Goal: Task Accomplishment & Management: Use online tool/utility

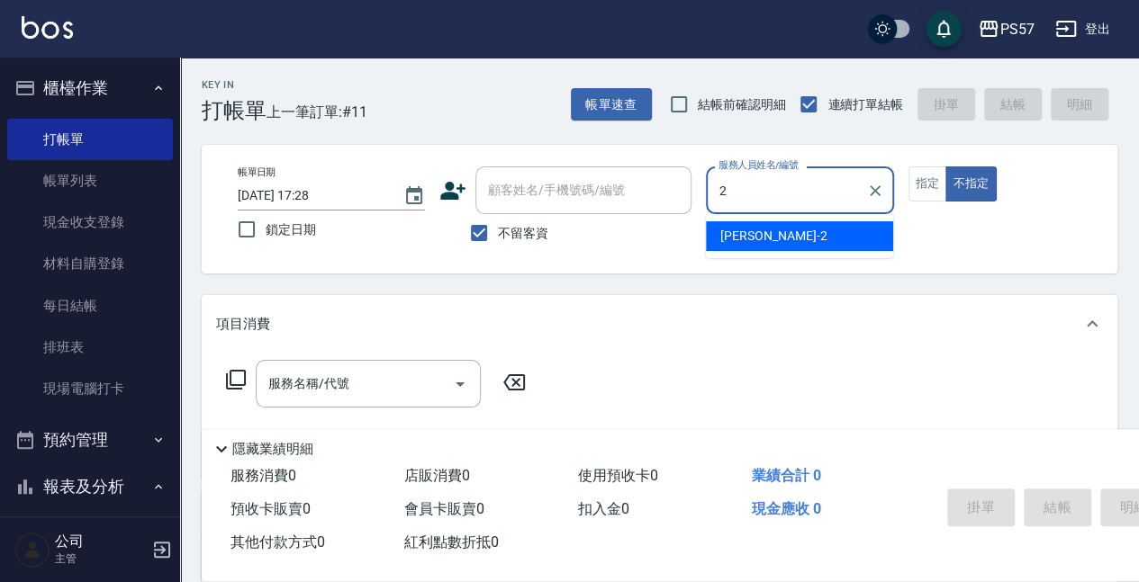
type input "2"
type button "false"
type input "[PERSON_NAME]-2"
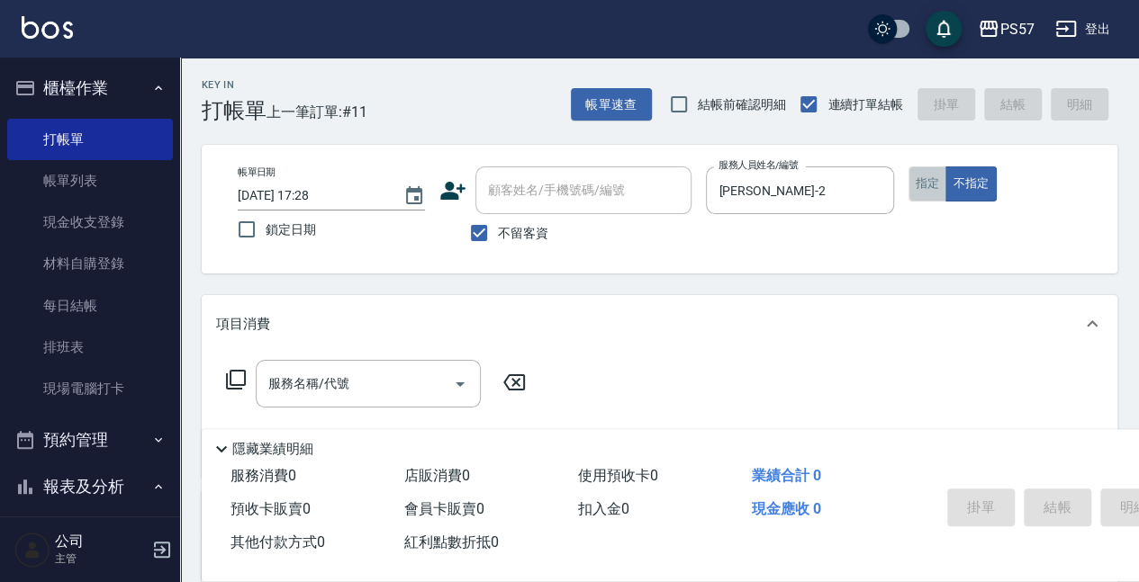
drag, startPoint x: 931, startPoint y: 187, endPoint x: 903, endPoint y: 220, distance: 42.8
click at [931, 192] on button "指定" at bounding box center [927, 184] width 39 height 35
click at [311, 379] on input "服務名稱/代號" at bounding box center [355, 384] width 182 height 32
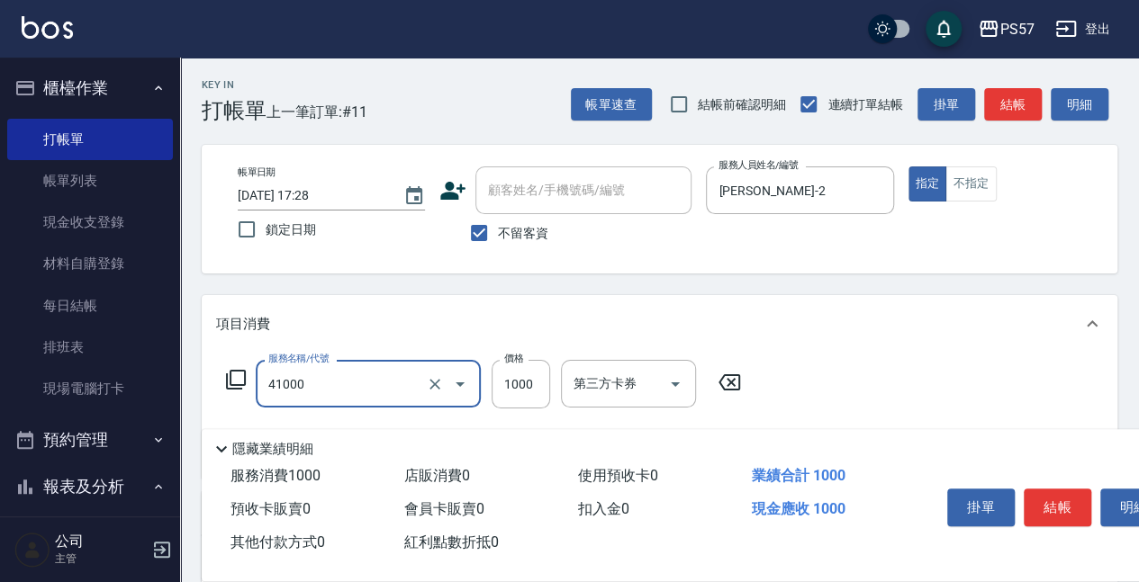
type input "任義金額燙髮(41000)"
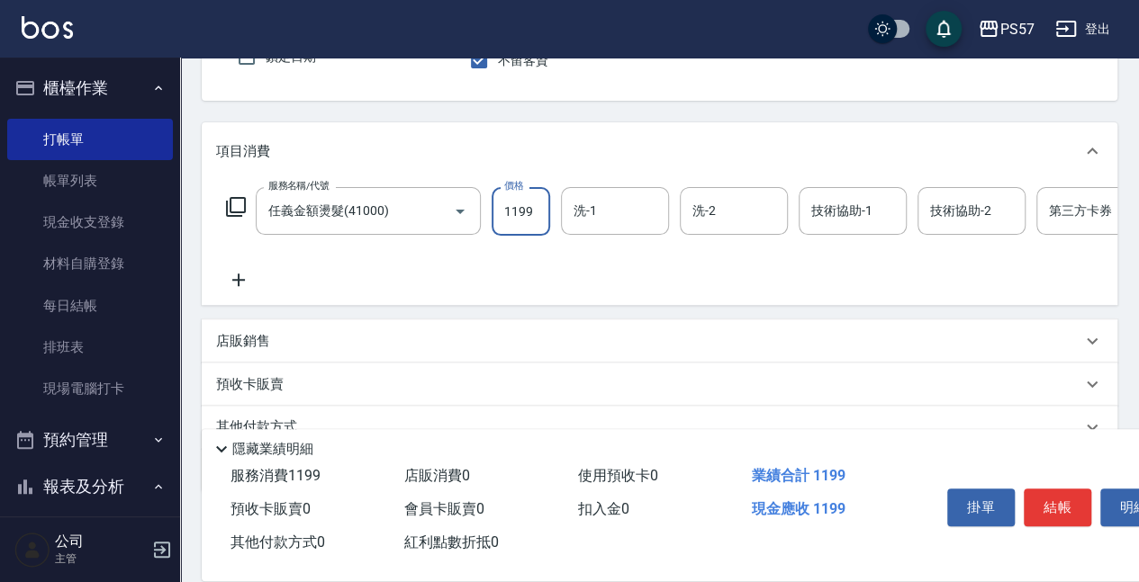
scroll to position [180, 0]
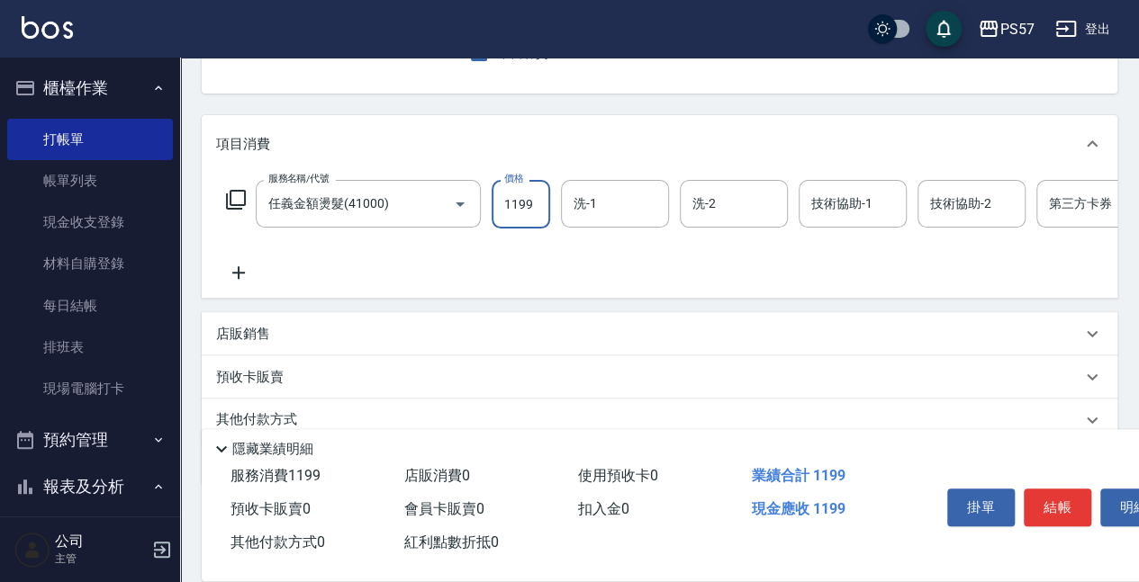
type input "1199"
click at [240, 272] on icon at bounding box center [238, 272] width 13 height 13
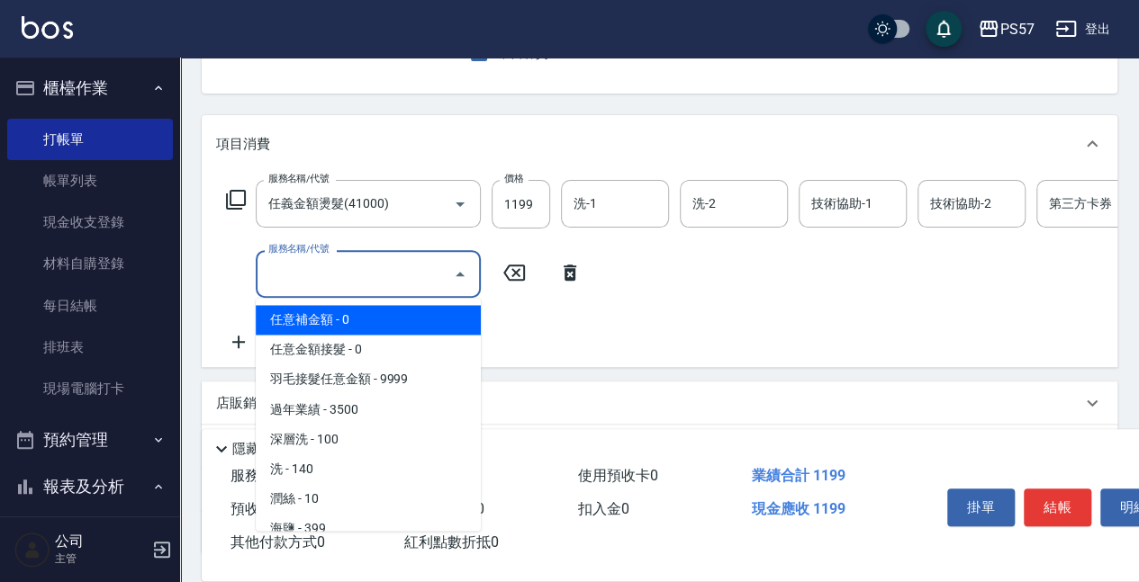
click at [411, 275] on input "服務名稱/代號" at bounding box center [355, 274] width 182 height 32
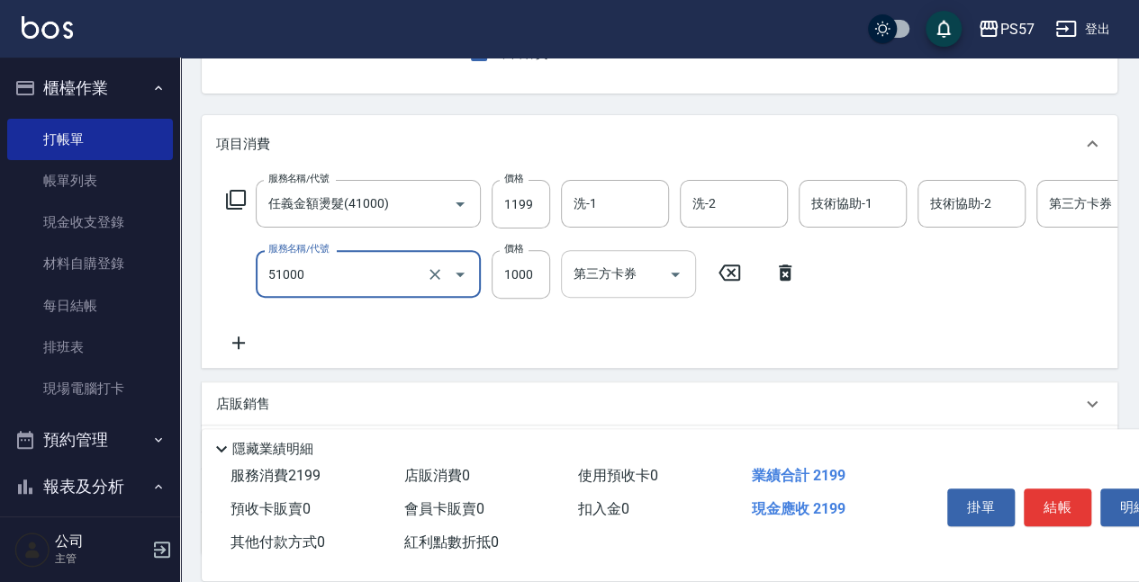
type input "任意金額染髮(51000)"
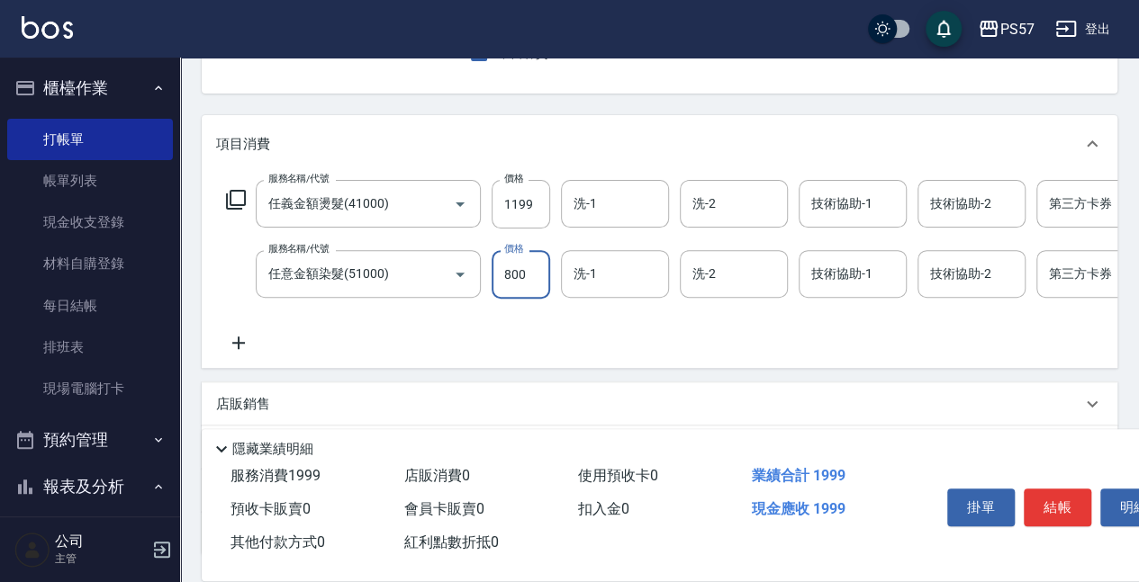
type input "800"
click at [283, 356] on div "服務名稱/代號 任義金額燙髮(41000) 服務名稱/代號 價格 1199 價格 洗-1 洗-1 洗-2 洗-2 技術協助-1 技術協助-1 技術協助-2 技…" at bounding box center [659, 270] width 915 height 195
click at [248, 343] on icon at bounding box center [238, 343] width 45 height 22
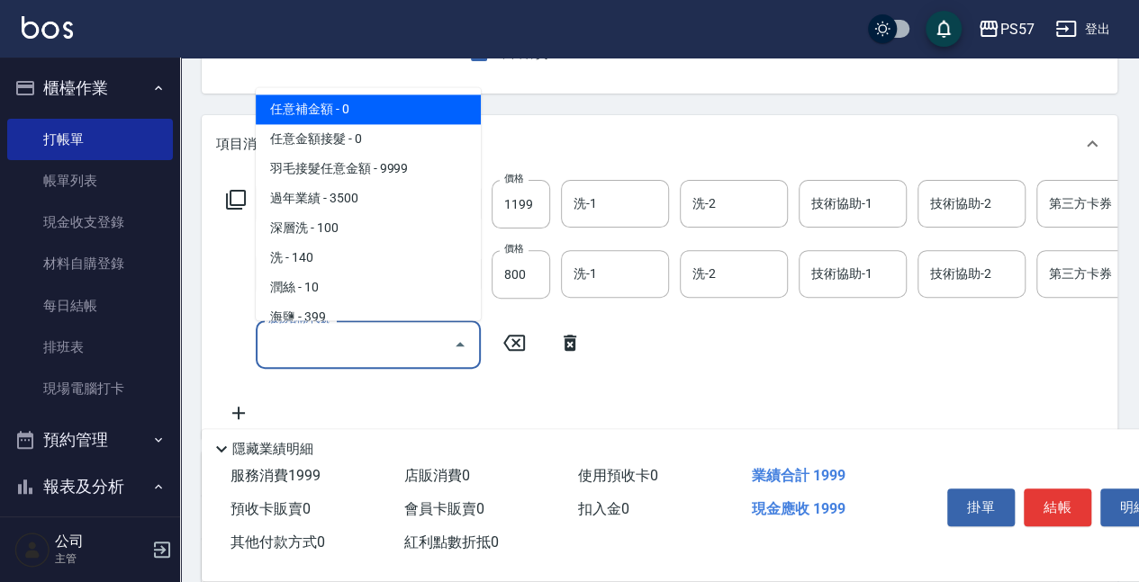
click at [344, 339] on input "服務名稱/代號" at bounding box center [355, 345] width 182 height 32
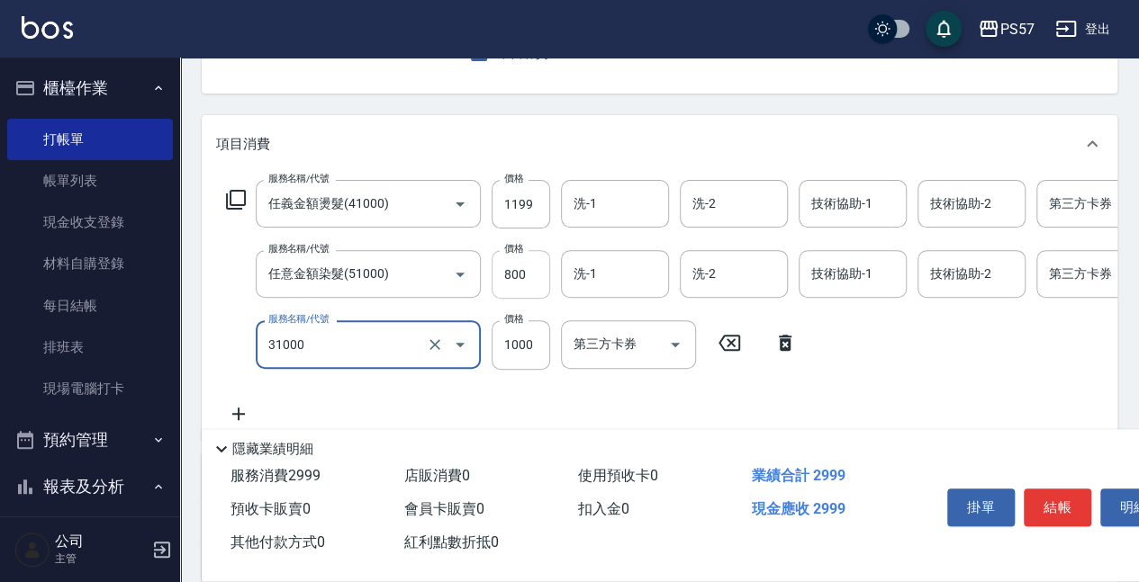
type input "1000護(31000)"
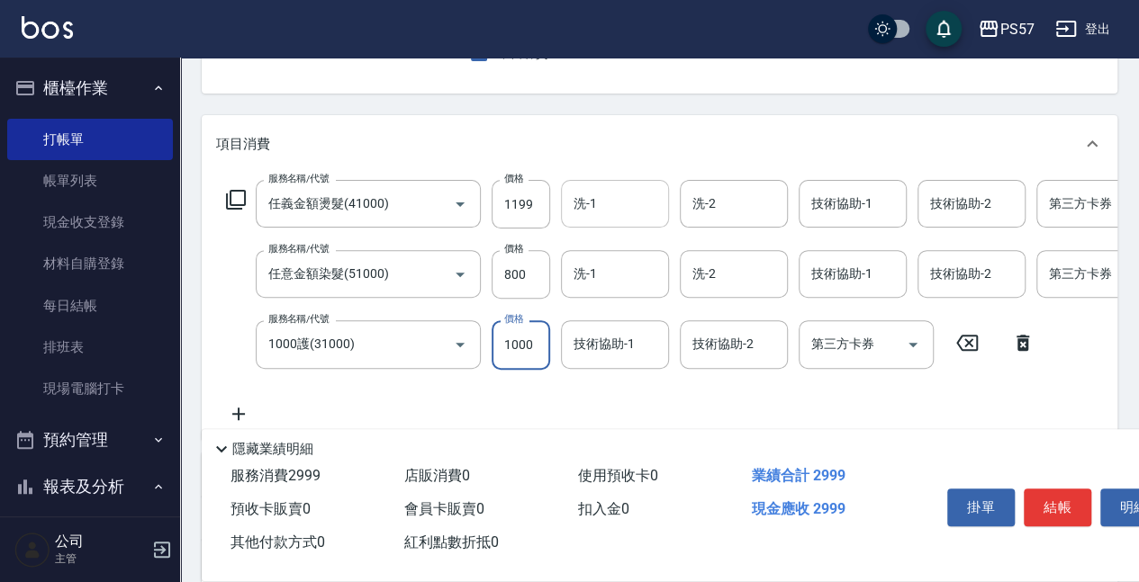
click at [612, 195] on input "洗-1" at bounding box center [615, 204] width 92 height 32
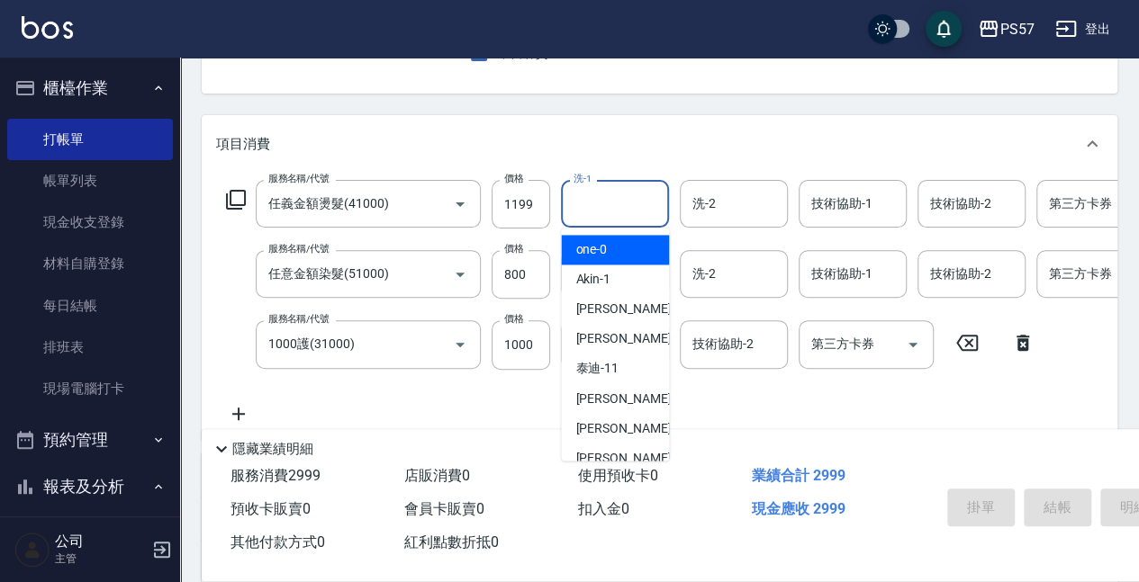
type input "[DATE] 21:01"
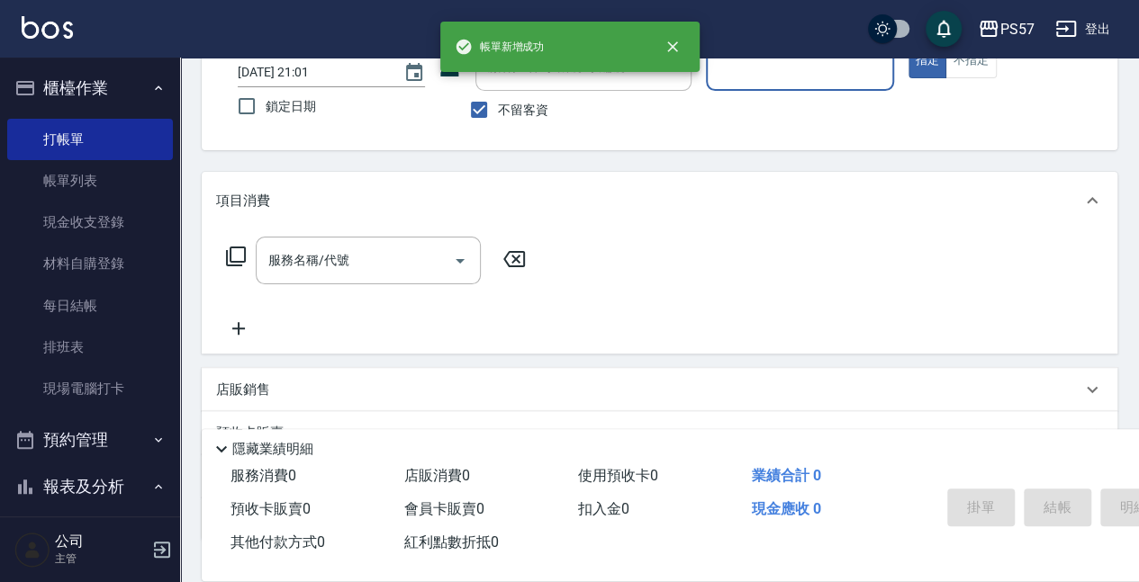
scroll to position [54, 0]
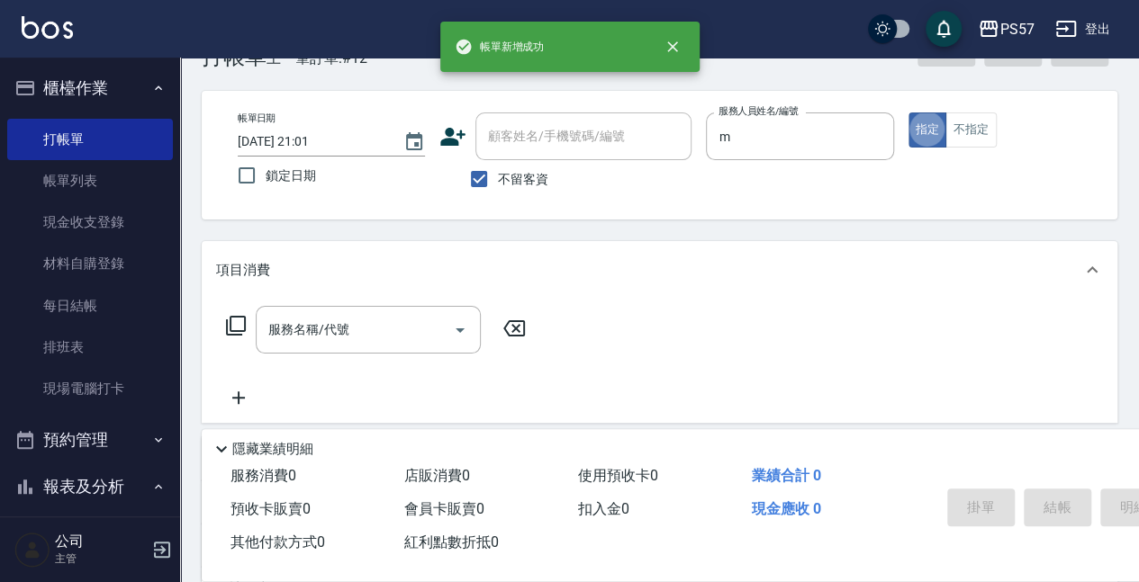
type input "[PERSON_NAME]-m"
type button "true"
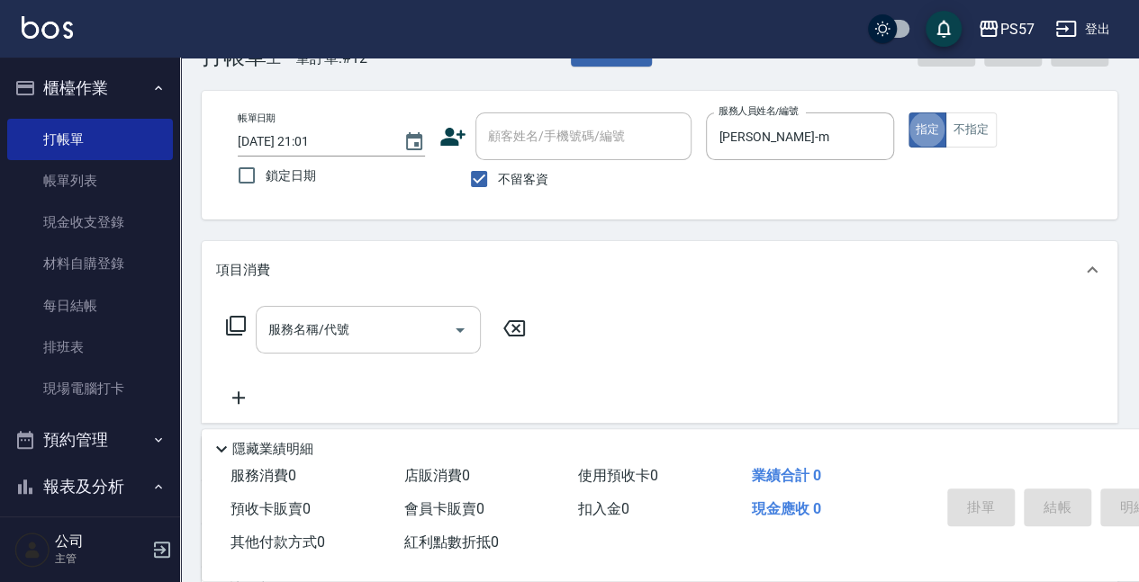
click at [258, 333] on div "服務名稱/代號" at bounding box center [368, 330] width 225 height 48
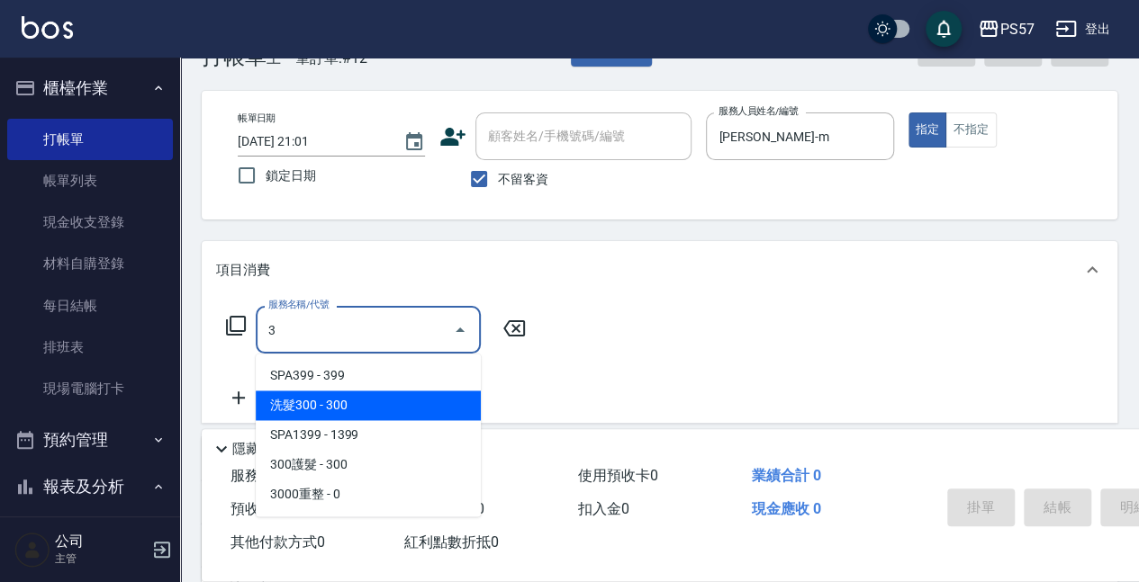
click at [274, 397] on span "洗髮300 - 300" at bounding box center [368, 406] width 225 height 30
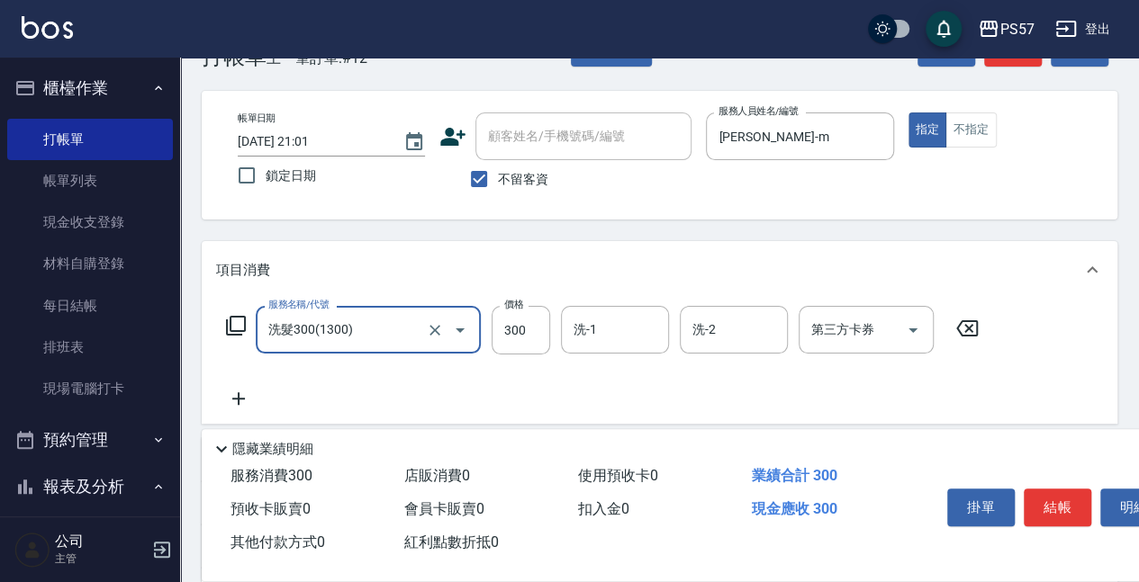
type input "洗髮300(1300)"
click at [241, 405] on icon at bounding box center [238, 399] width 45 height 22
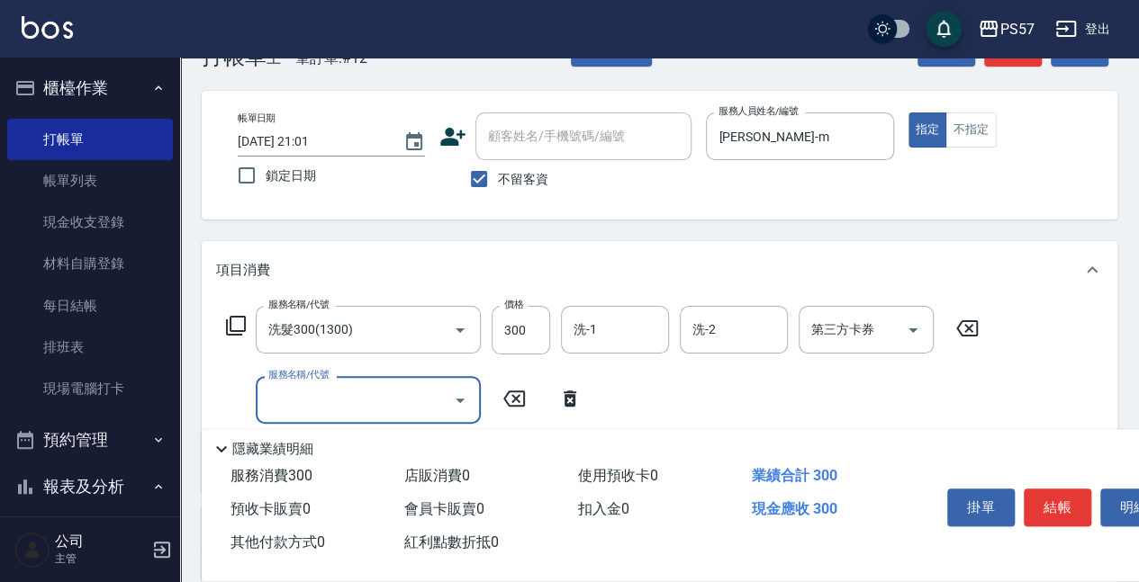
click at [292, 403] on input "服務名稱/代號" at bounding box center [355, 400] width 182 height 32
type input "剪髮100(2100)"
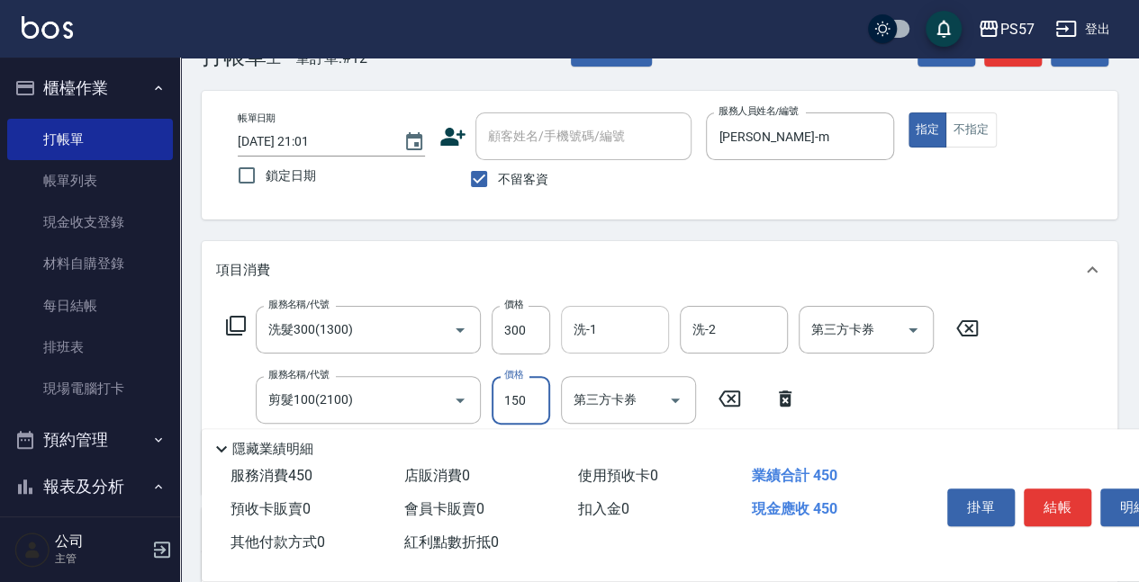
click at [604, 309] on div "洗-1" at bounding box center [615, 330] width 108 height 48
type input "150"
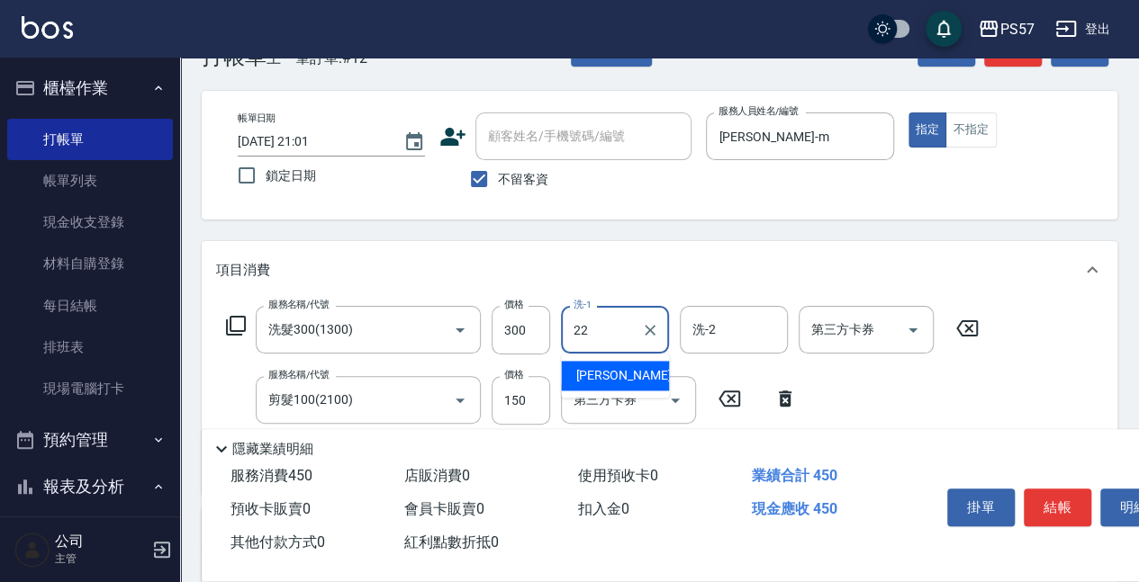
type input "[PERSON_NAME]-22"
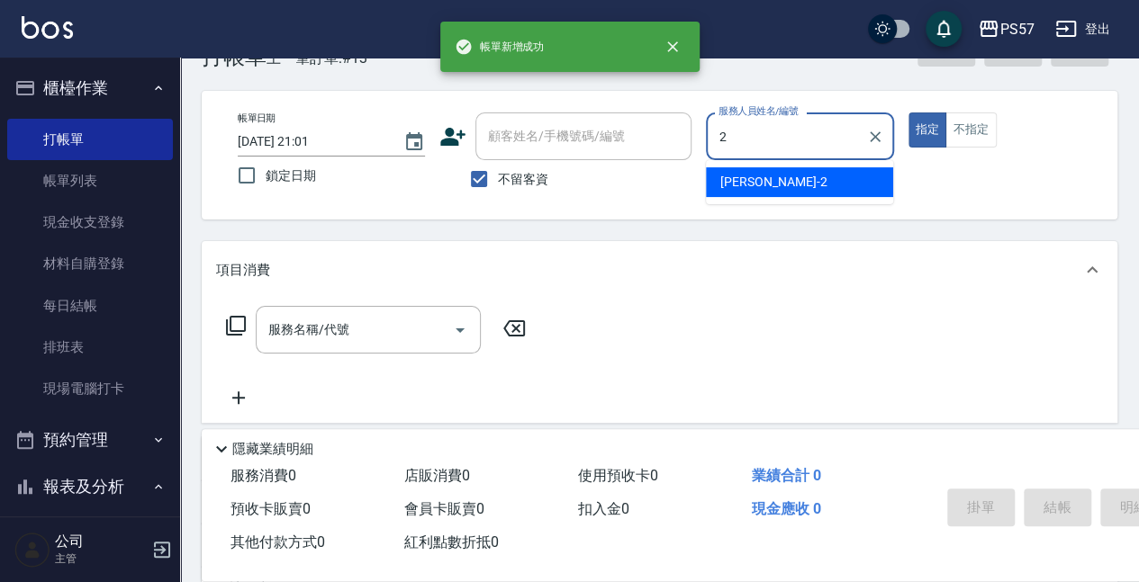
type input "[PERSON_NAME]-2"
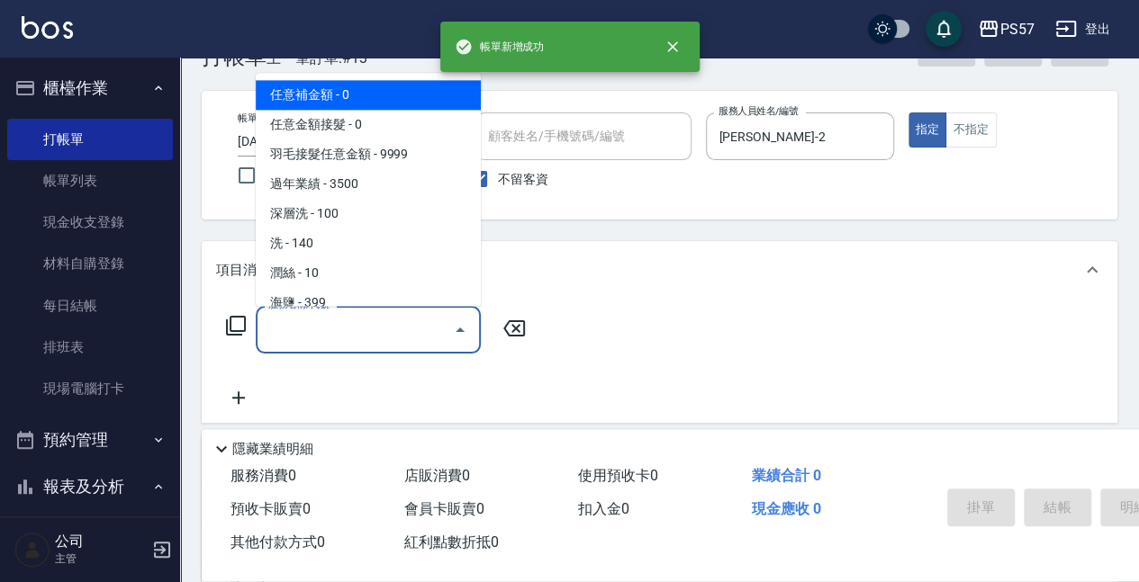
click at [403, 324] on input "服務名稱/代號" at bounding box center [355, 330] width 182 height 32
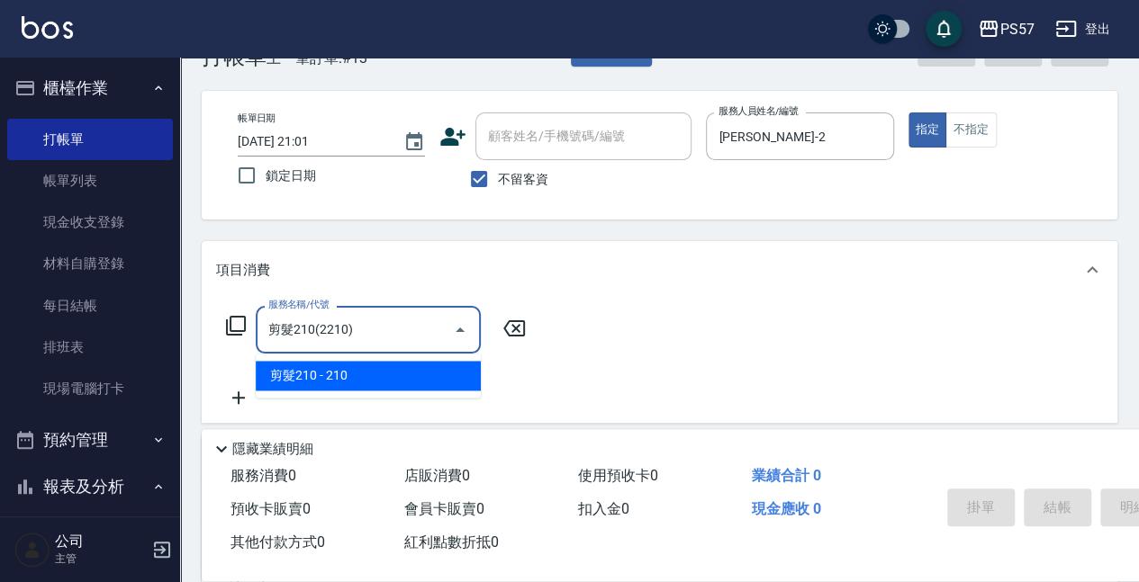
type input "剪髮210(2210)"
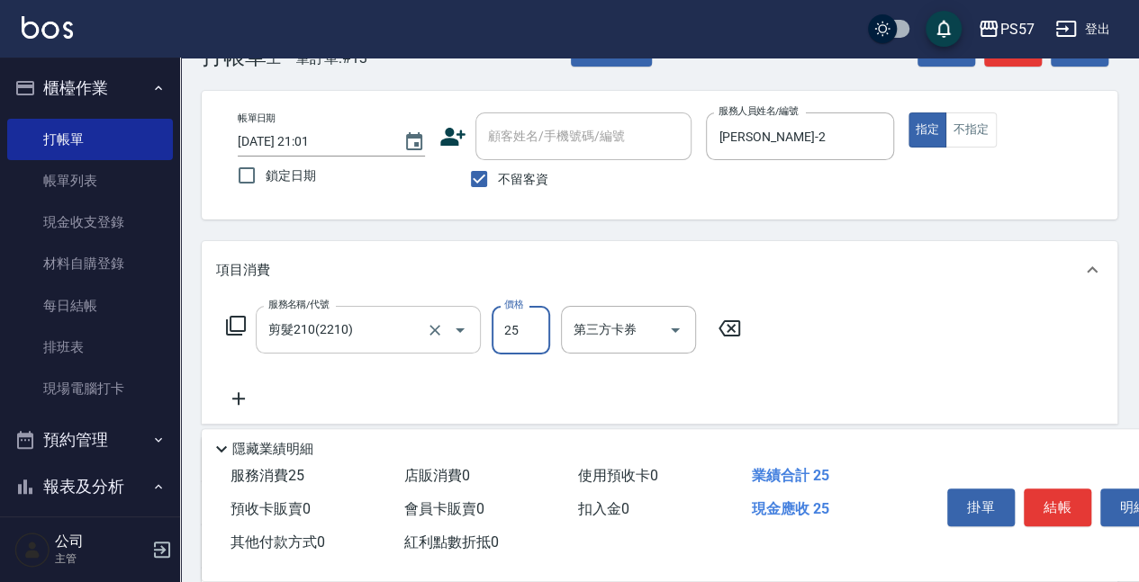
type input "250"
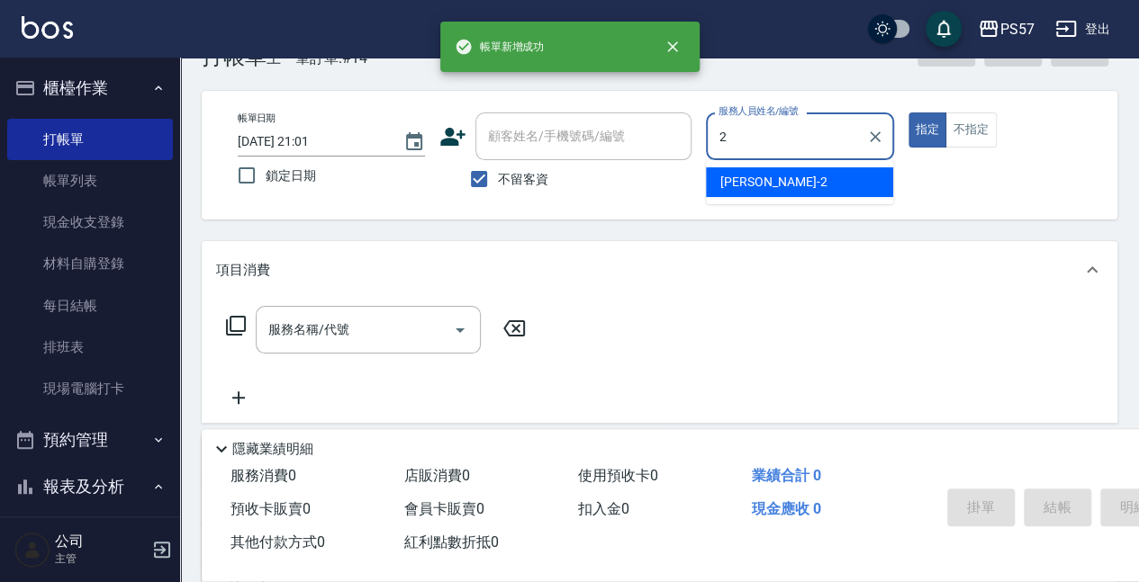
type input "[PERSON_NAME]-2"
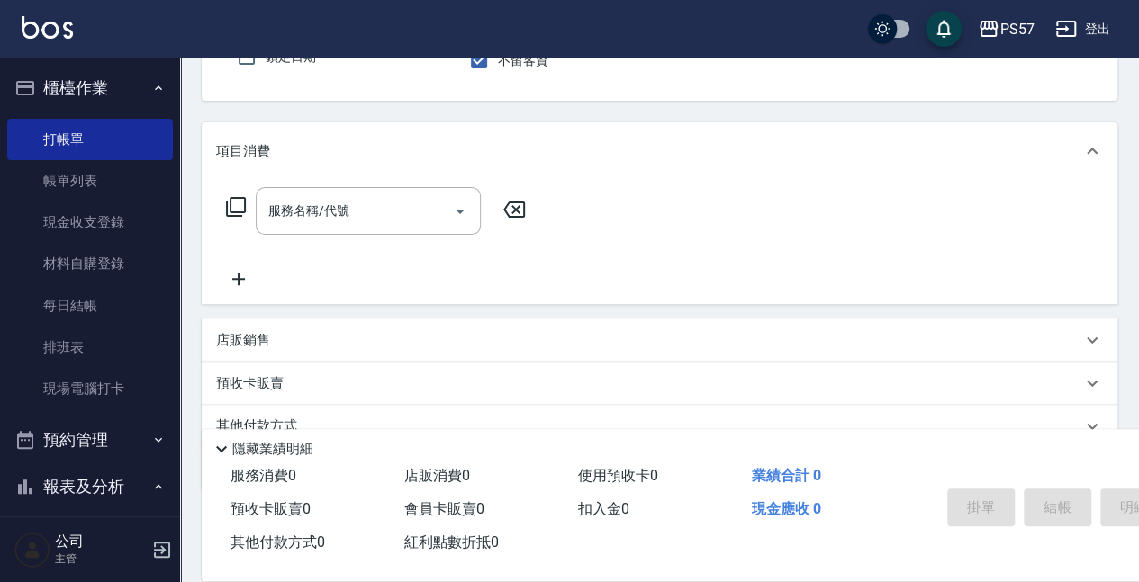
scroll to position [175, 0]
click at [330, 329] on div "店販銷售" at bounding box center [648, 338] width 865 height 19
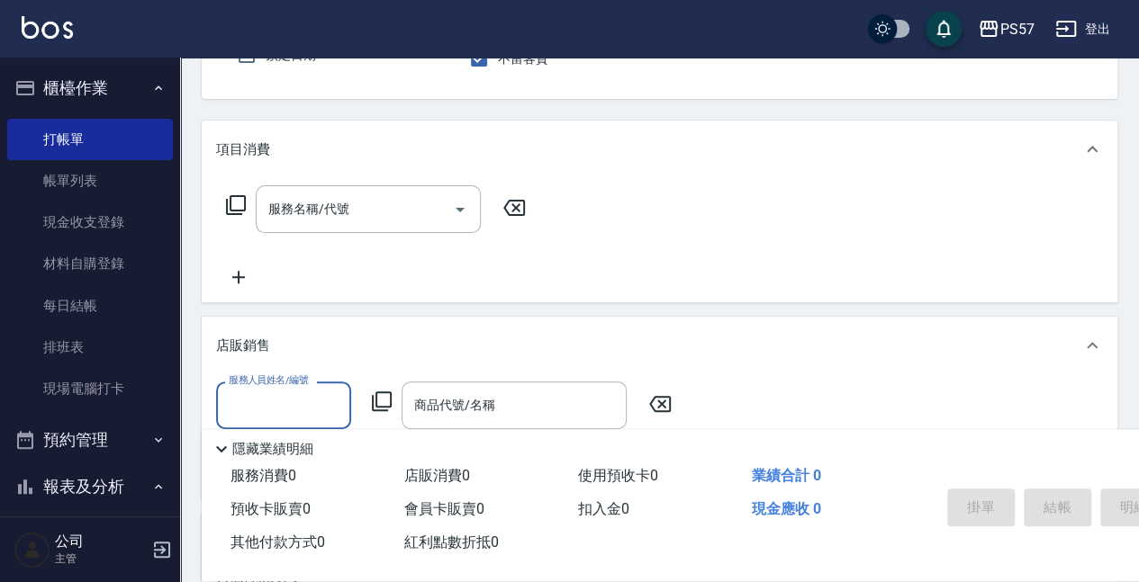
scroll to position [0, 0]
type input "[PERSON_NAME]-2"
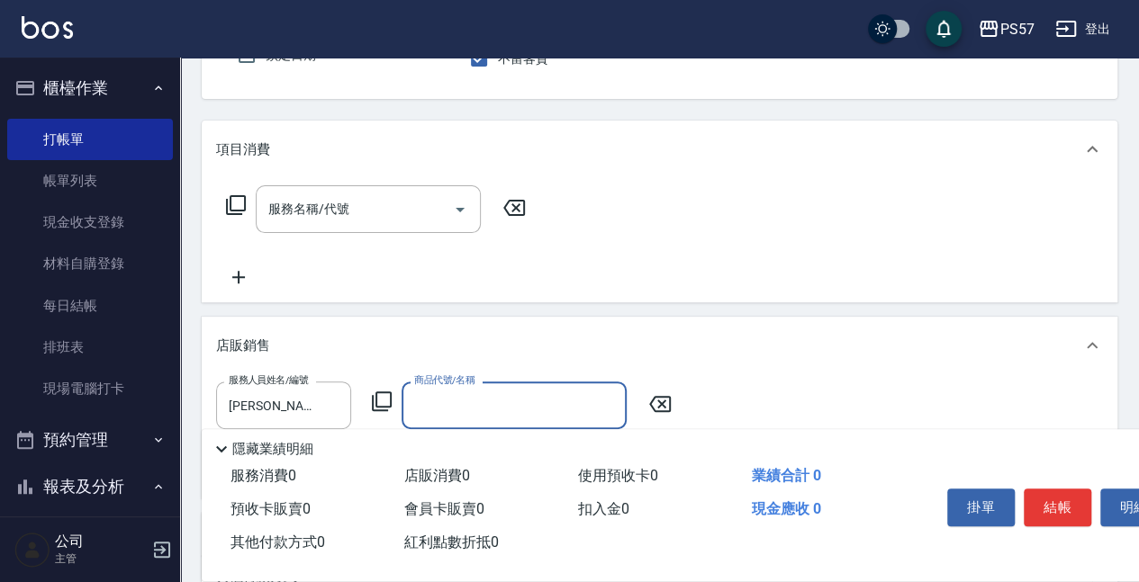
scroll to position [234, 0]
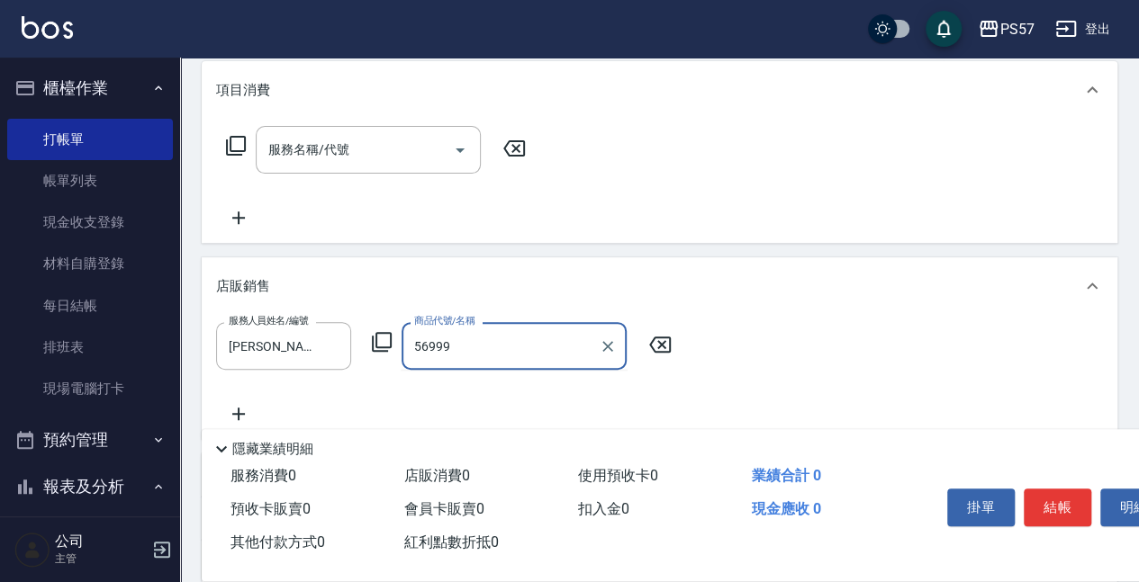
type input "undefined"
click at [601, 346] on icon "Clear" at bounding box center [608, 347] width 18 height 18
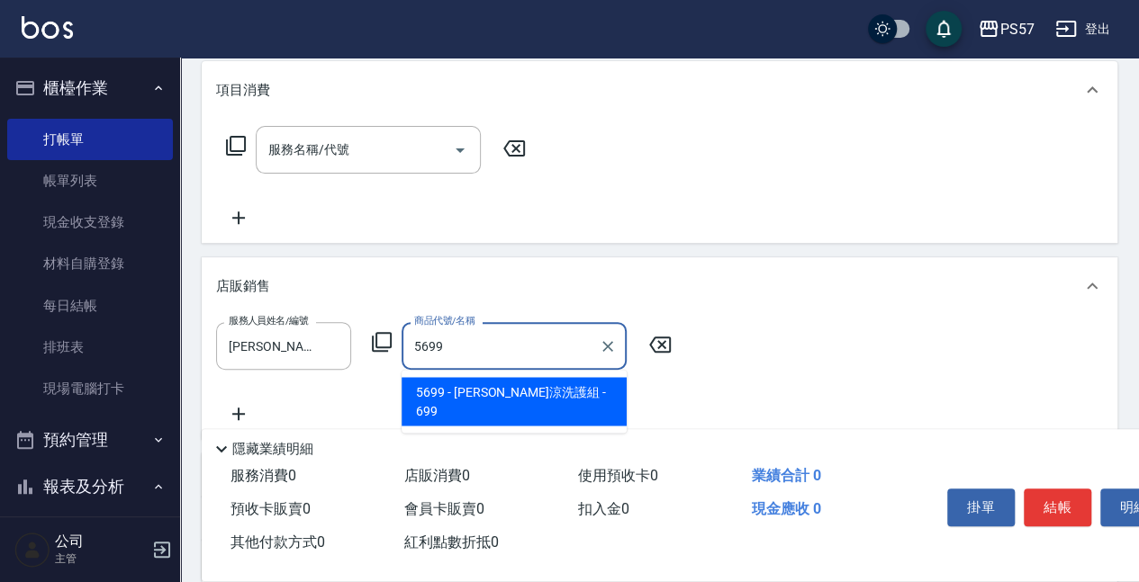
type input "[PERSON_NAME]涼洗護組"
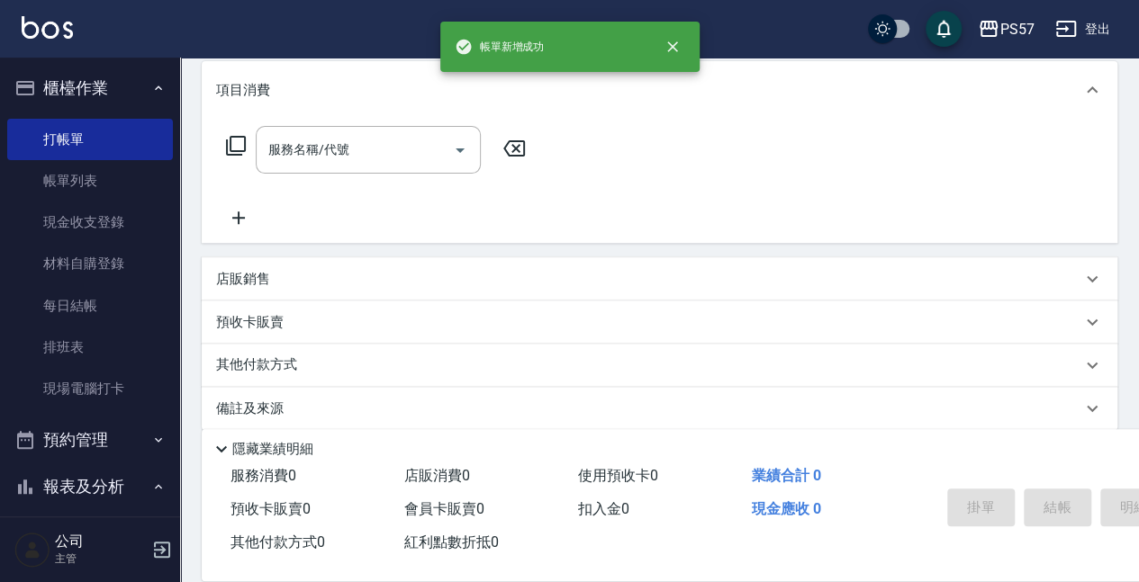
scroll to position [0, 0]
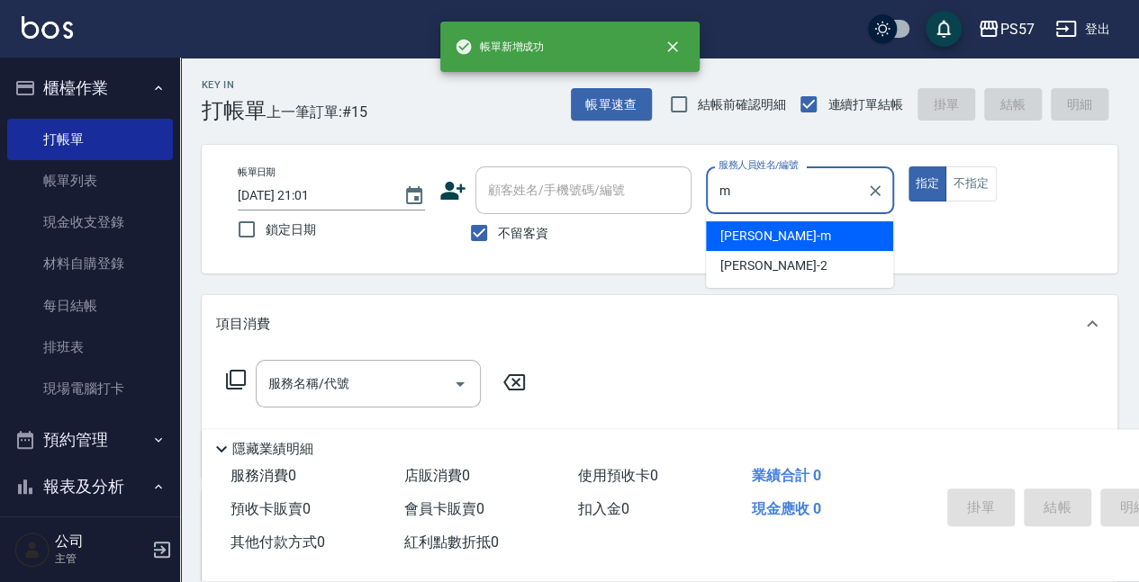
type input "[PERSON_NAME]-m"
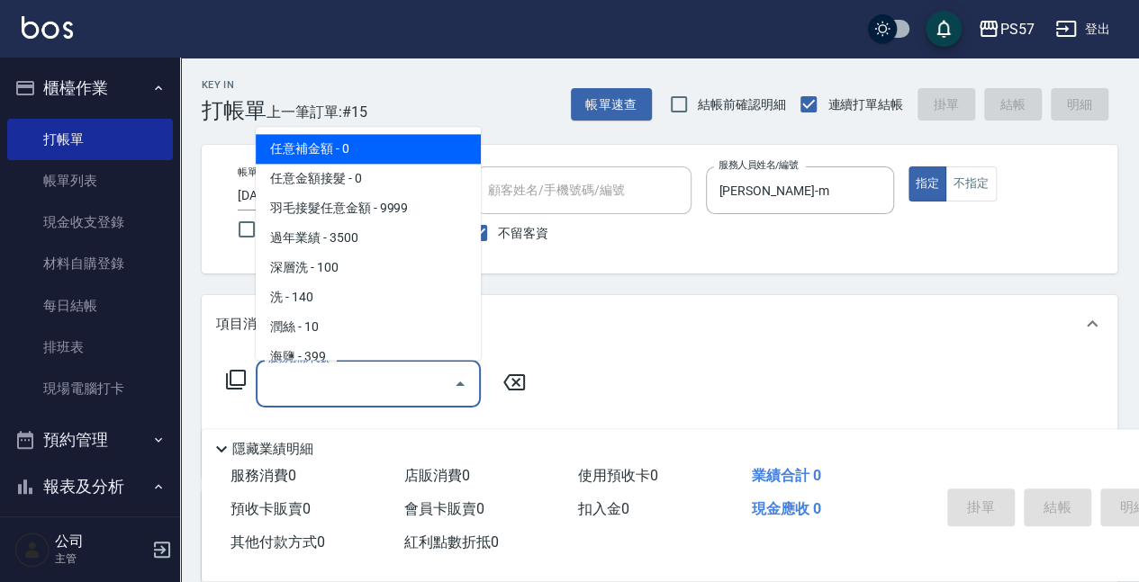
click at [316, 371] on input "服務名稱/代號" at bounding box center [355, 384] width 182 height 32
type input "5"
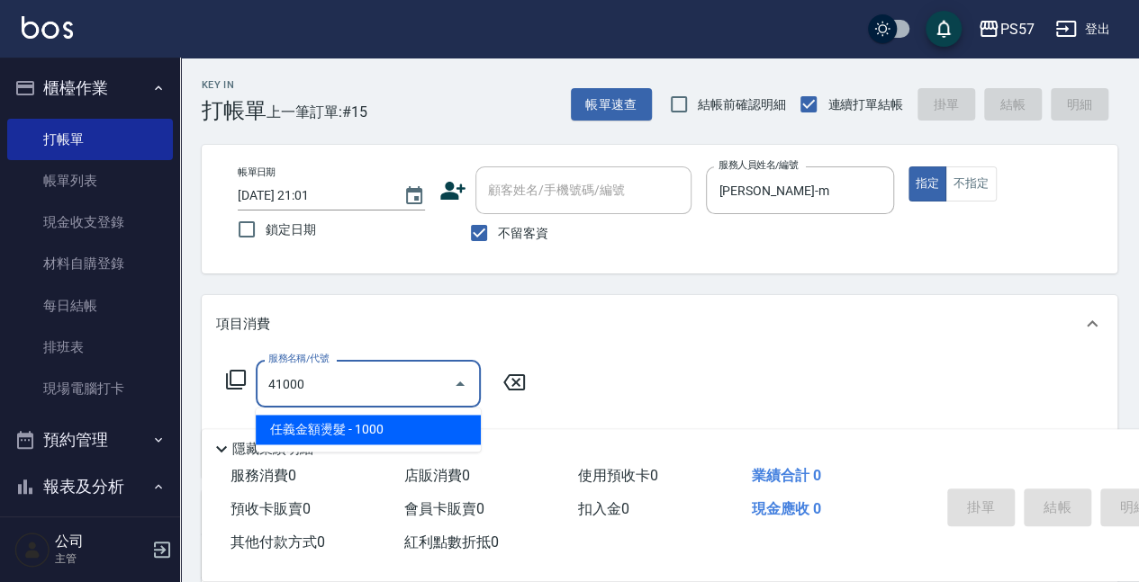
type input "任義金額燙髮(41000)"
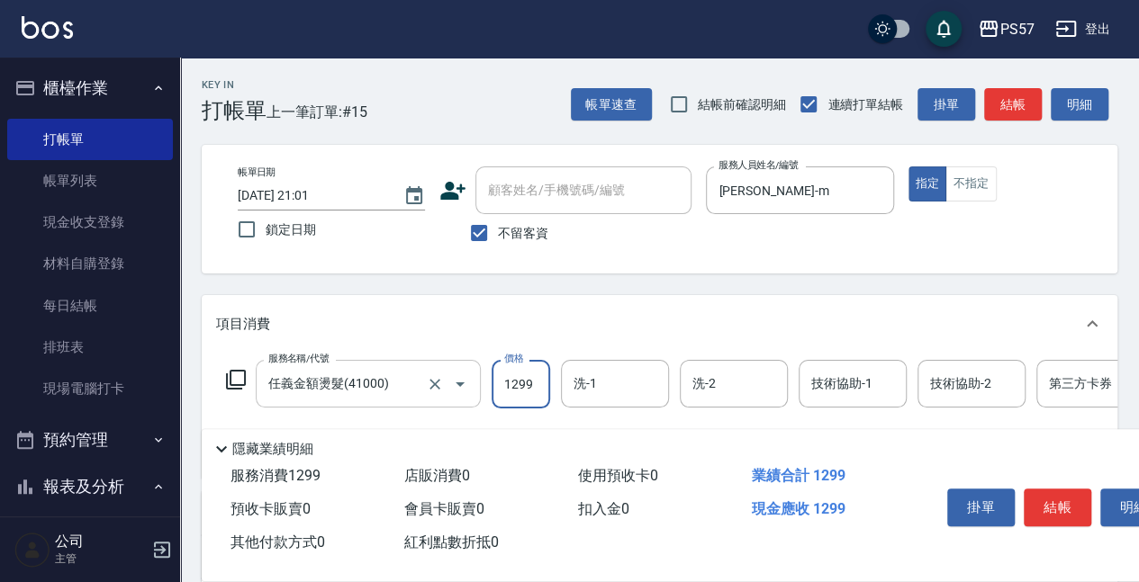
type input "1299"
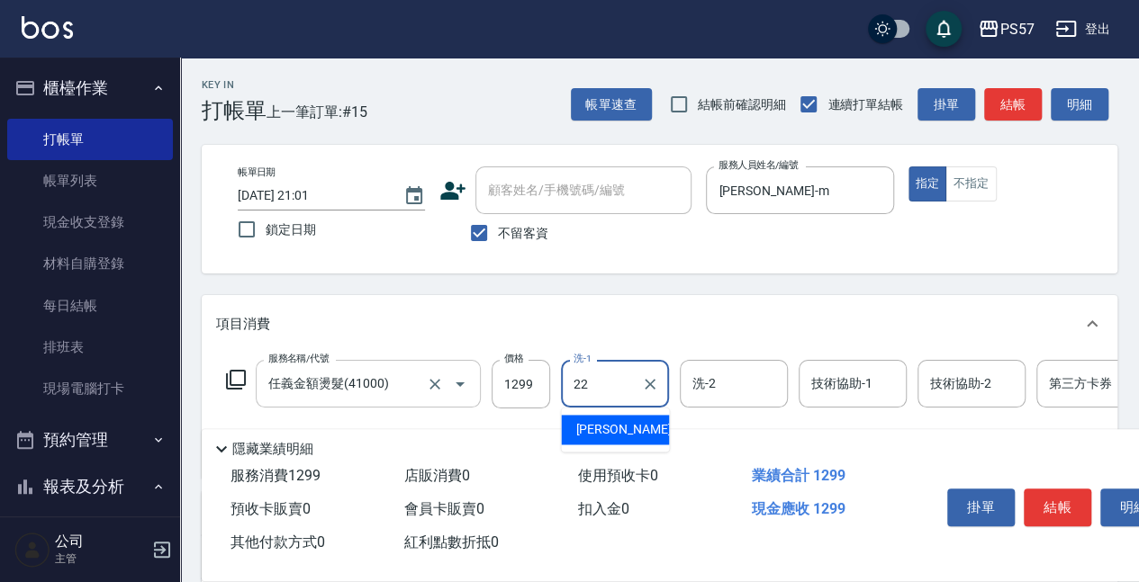
type input "[PERSON_NAME]-22"
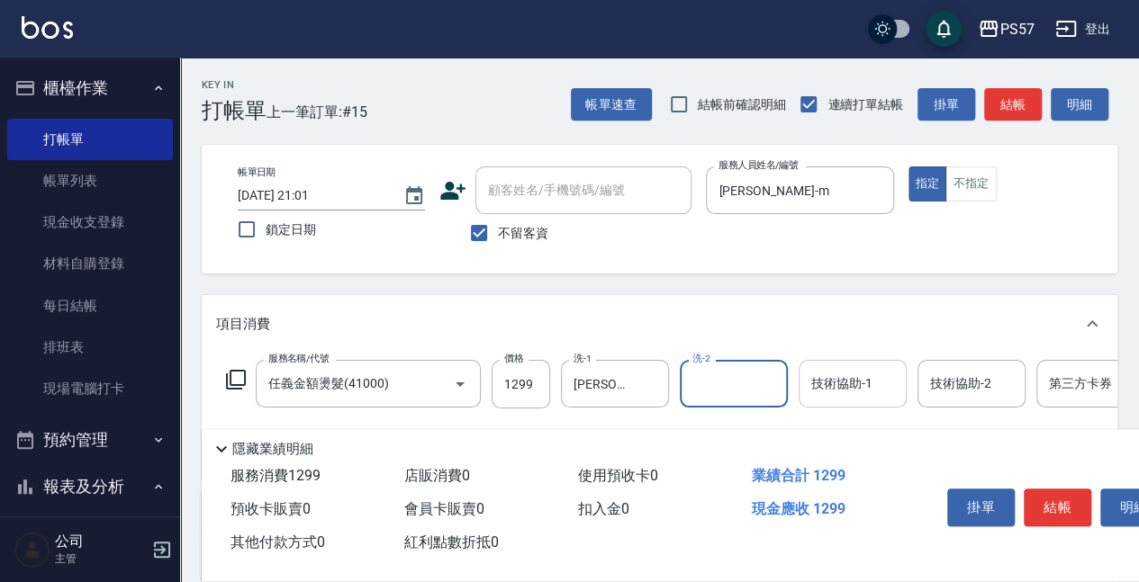
click at [851, 392] on input "技術協助-1" at bounding box center [852, 384] width 92 height 32
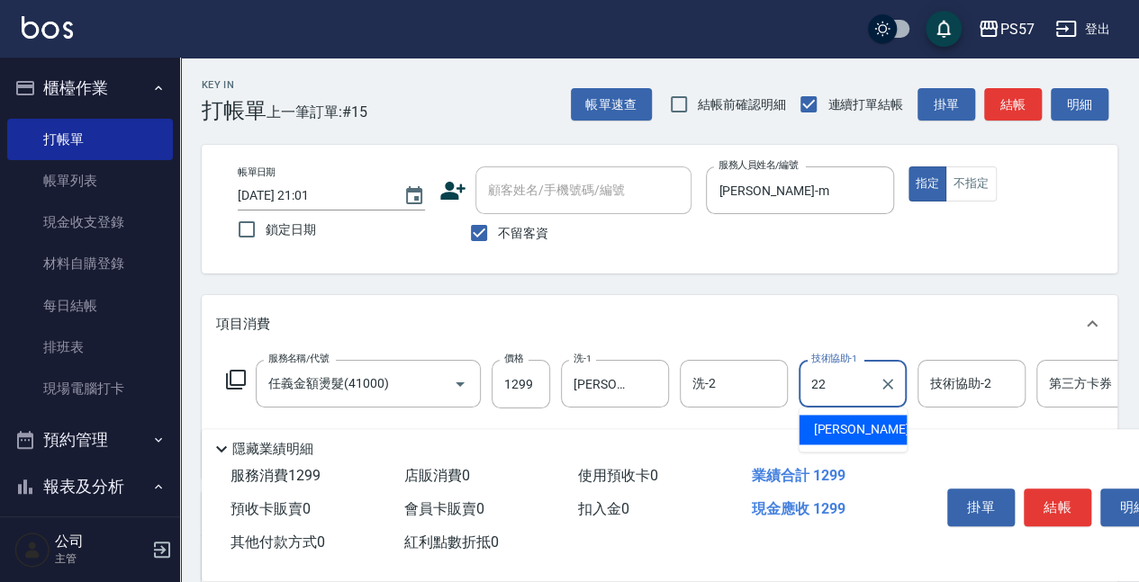
type input "[PERSON_NAME]-22"
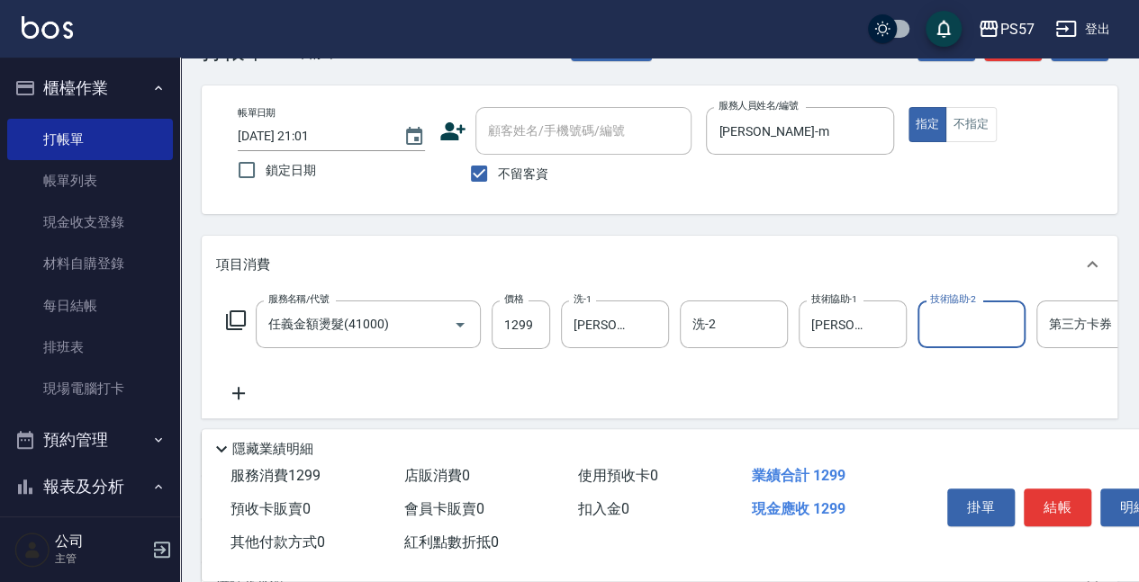
scroll to position [180, 0]
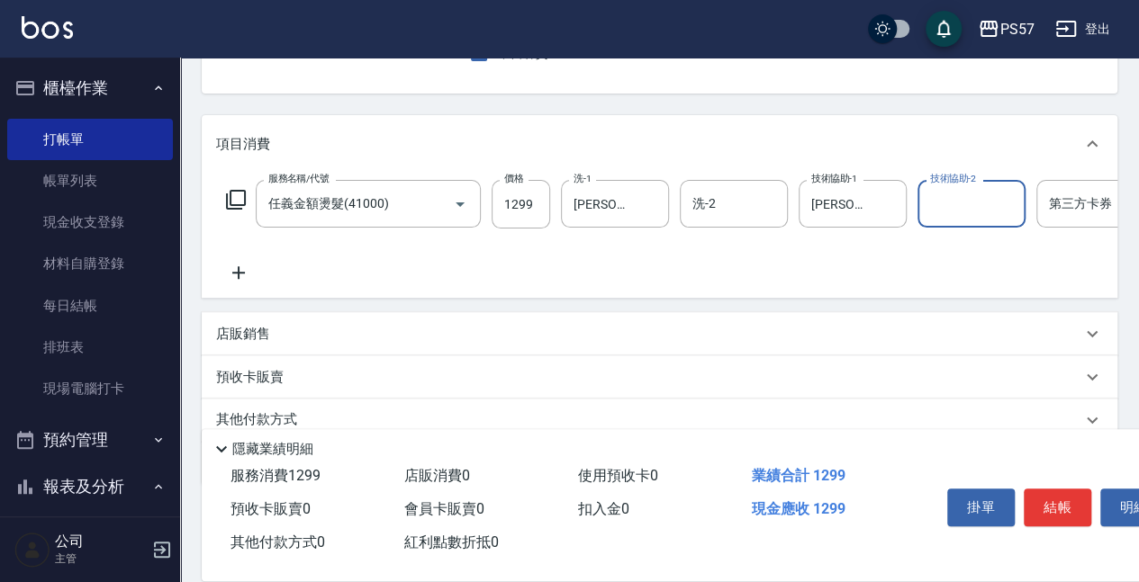
click at [227, 265] on icon at bounding box center [238, 273] width 45 height 22
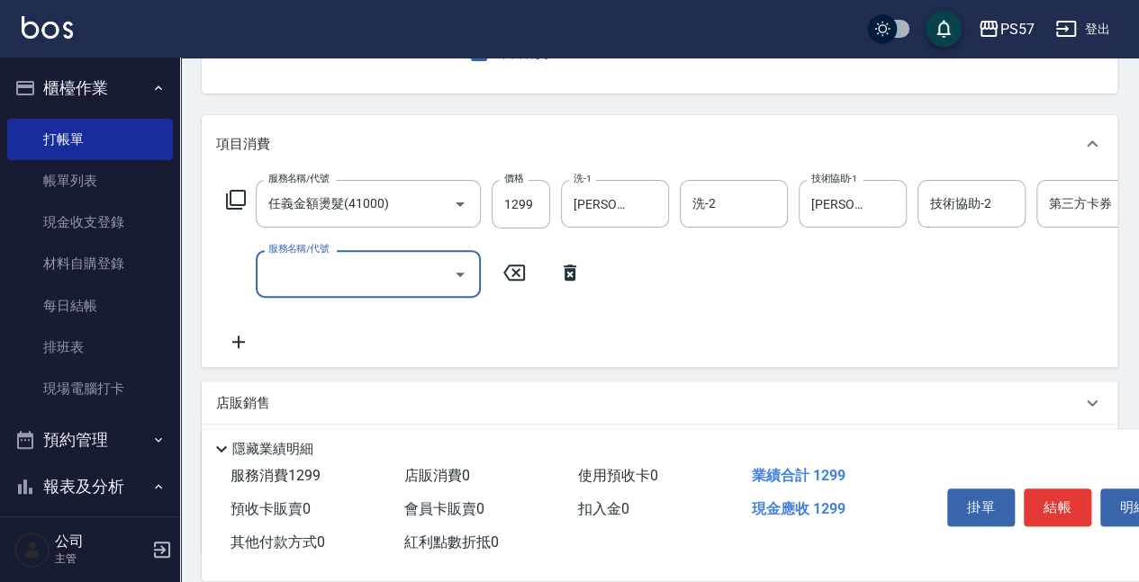
click at [291, 271] on input "服務名稱/代號" at bounding box center [355, 274] width 182 height 32
type input "5"
type input "護髮800(3800)"
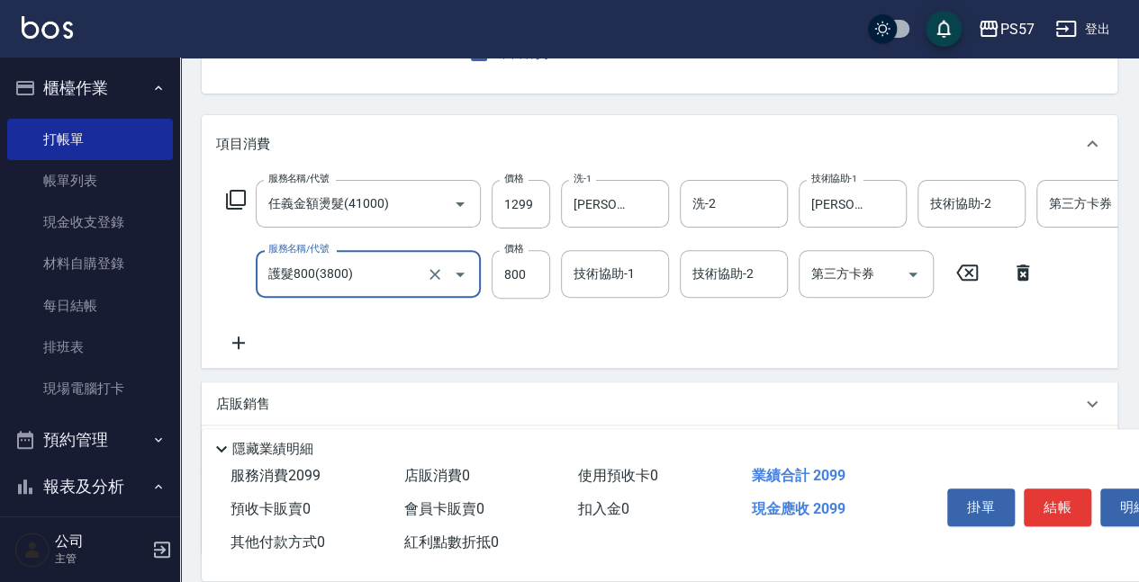
click at [625, 270] on input "技術協助-1" at bounding box center [615, 274] width 92 height 32
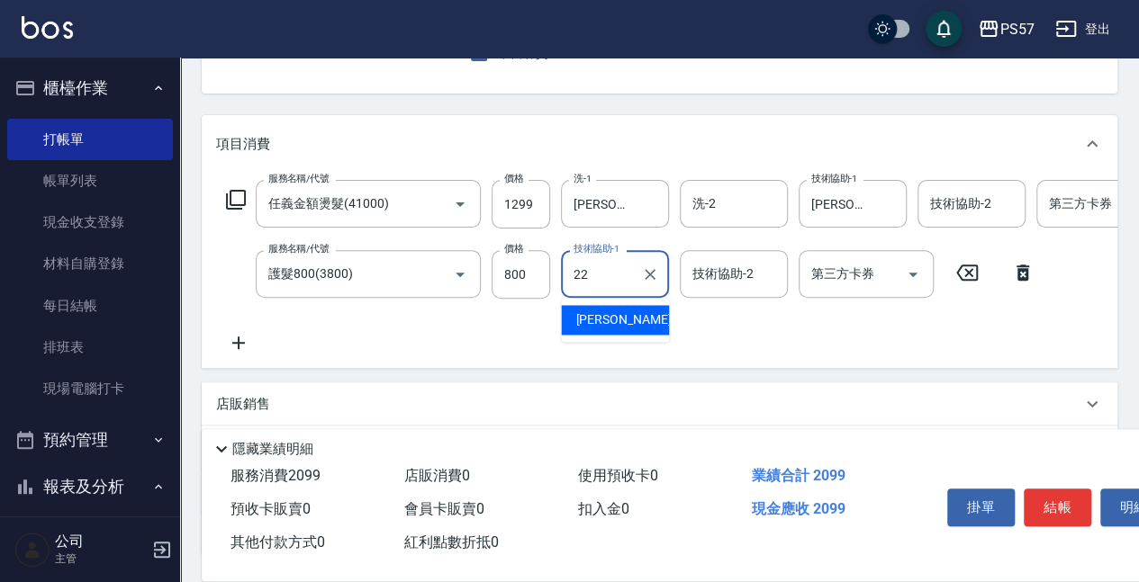
type input "[PERSON_NAME]-22"
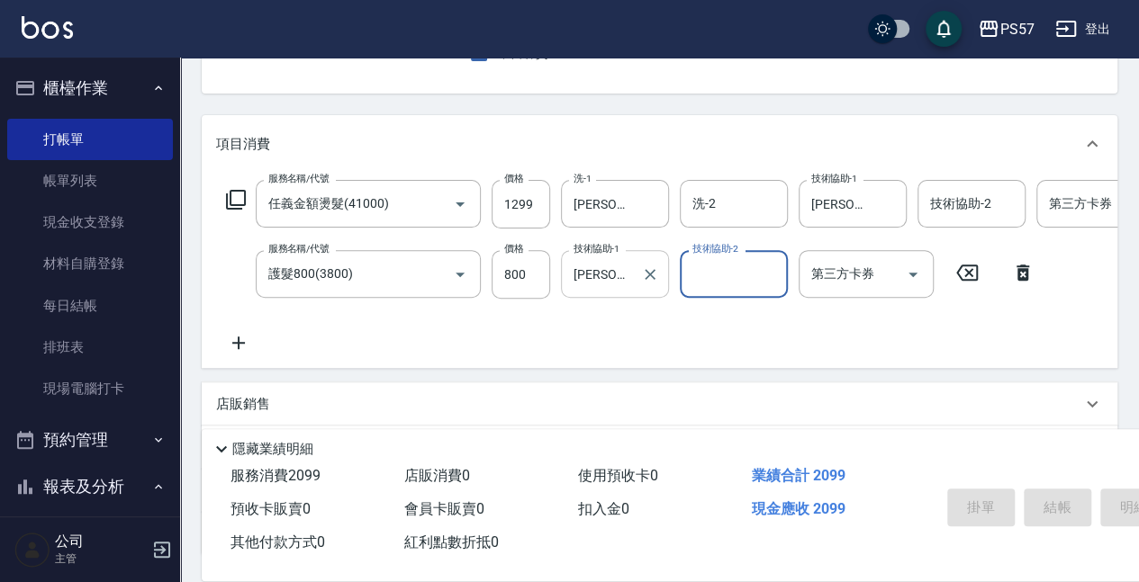
type input "[DATE] 21:02"
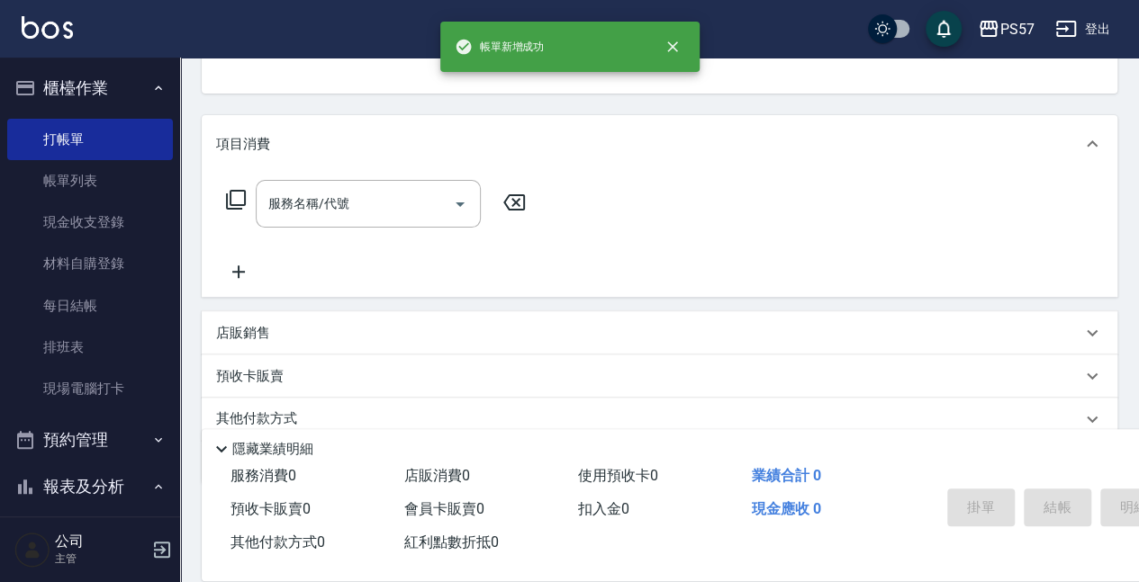
scroll to position [175, 0]
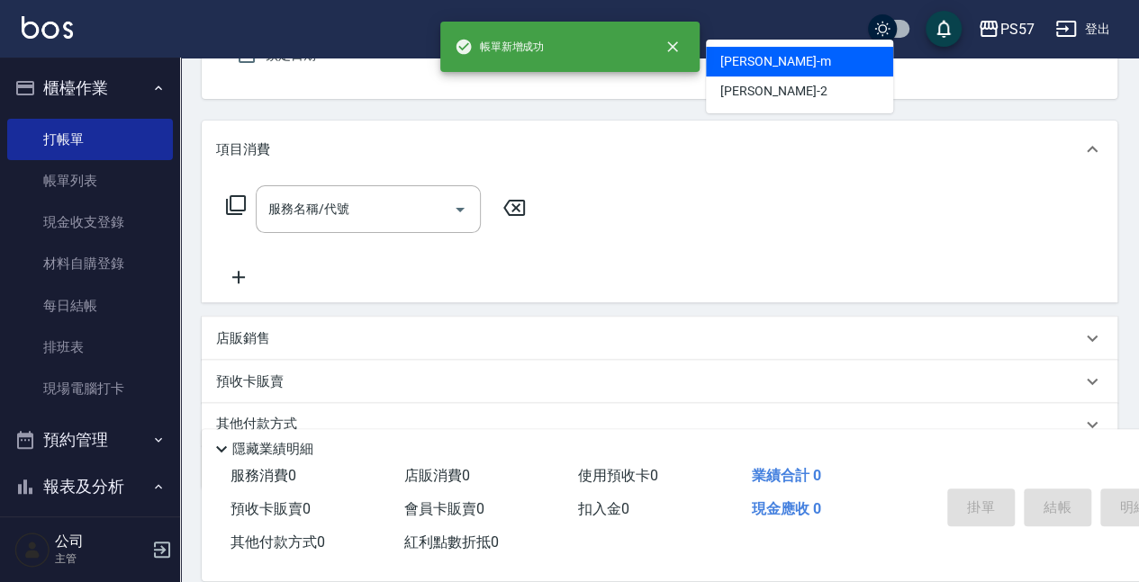
type input "[PERSON_NAME]-m"
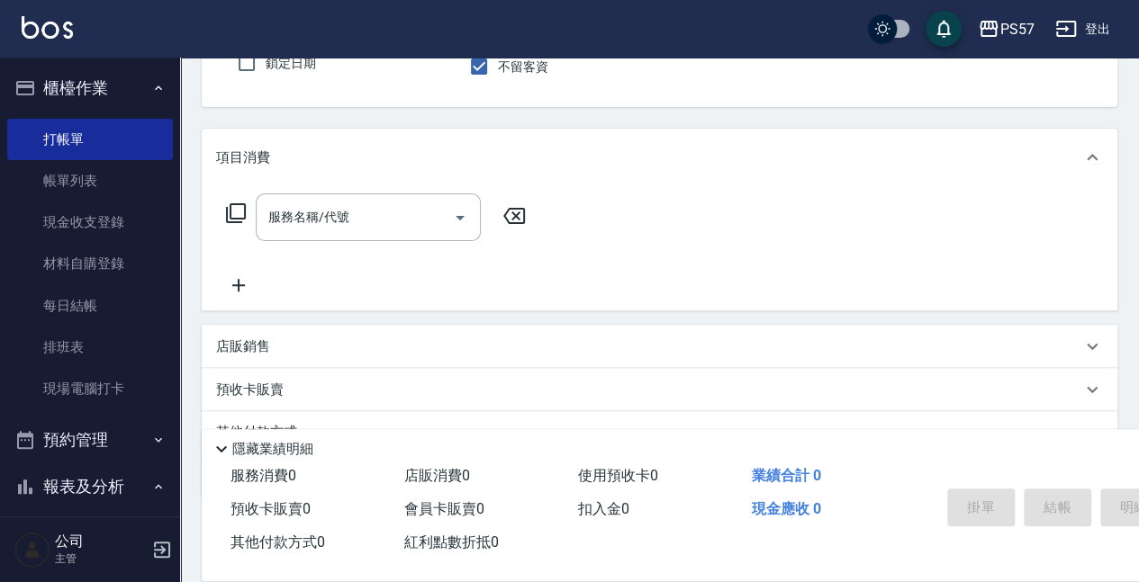
scroll to position [47, 0]
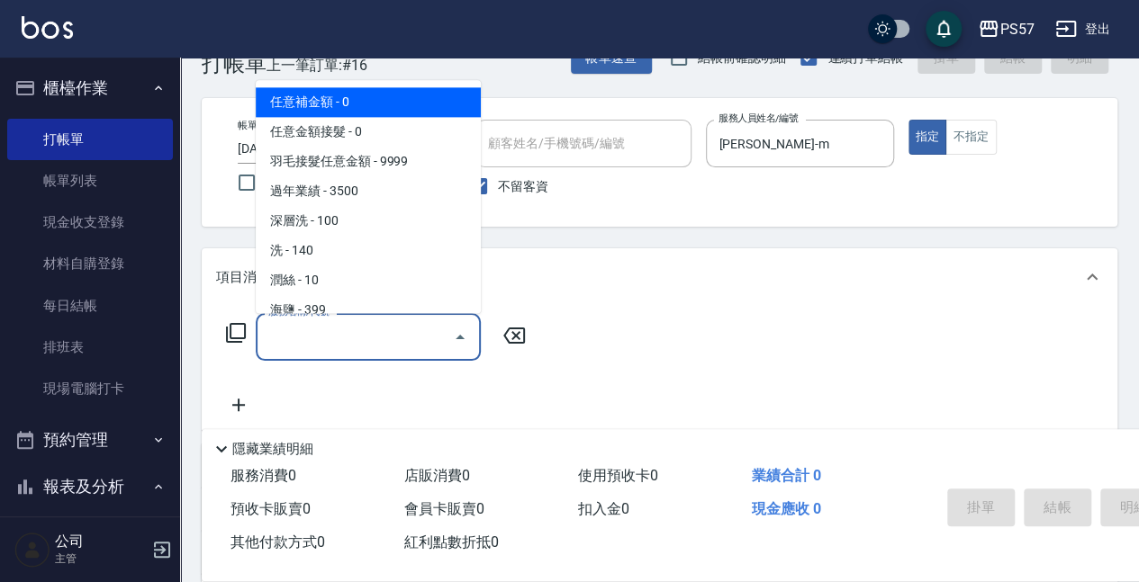
click at [362, 353] on input "服務名稱/代號" at bounding box center [355, 337] width 182 height 32
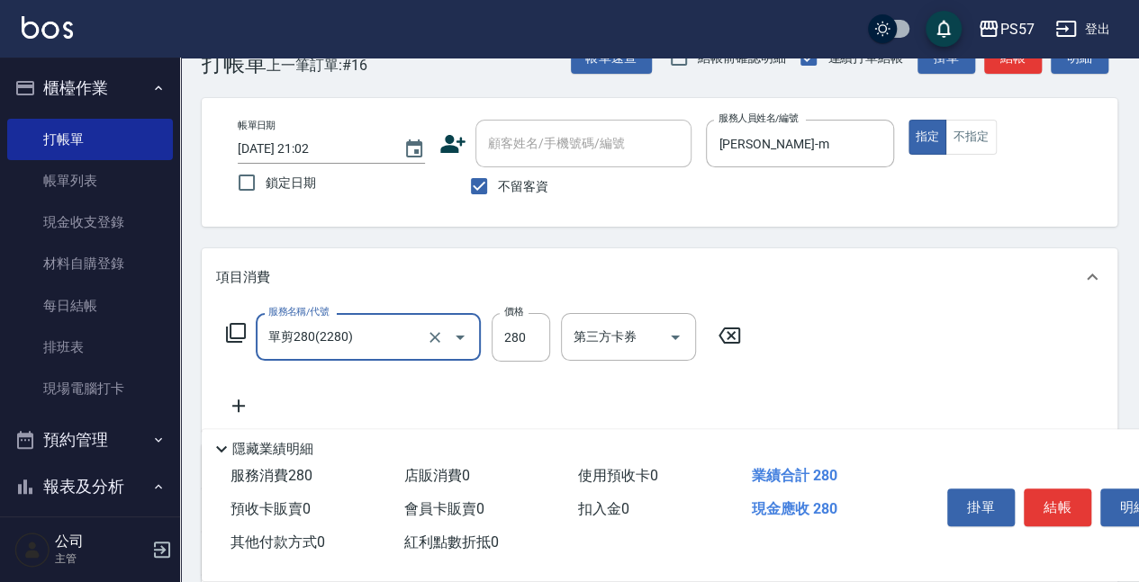
type input "單剪280(2280)"
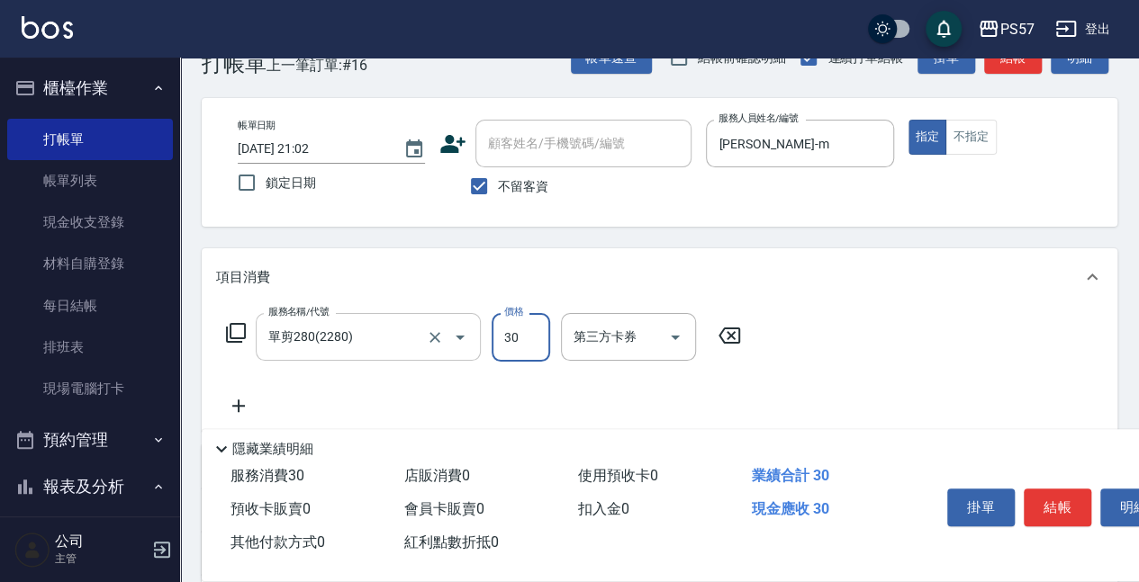
type input "300"
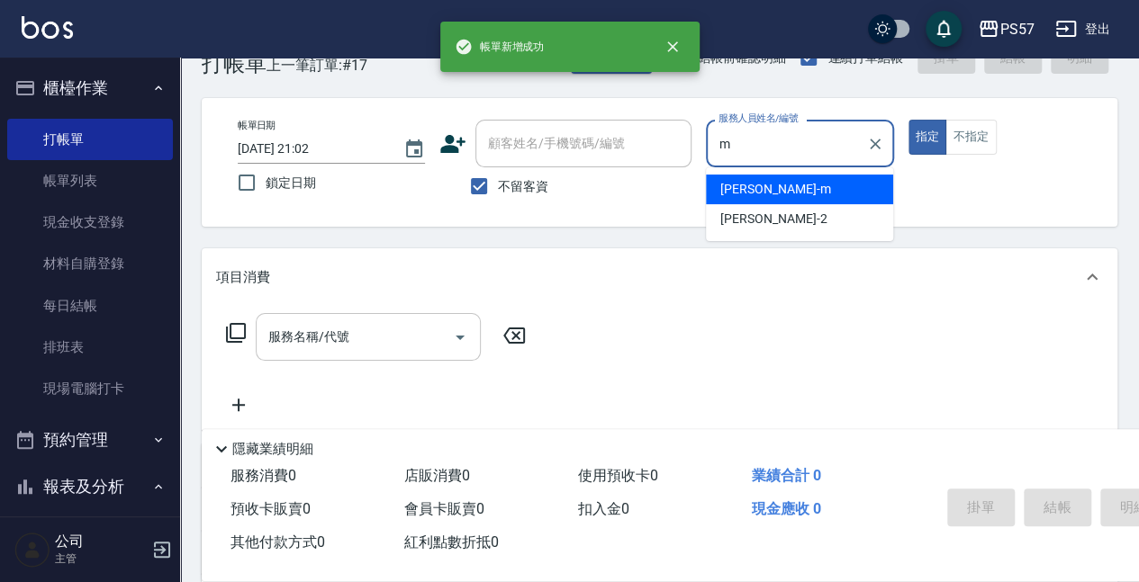
type input "[PERSON_NAME]-m"
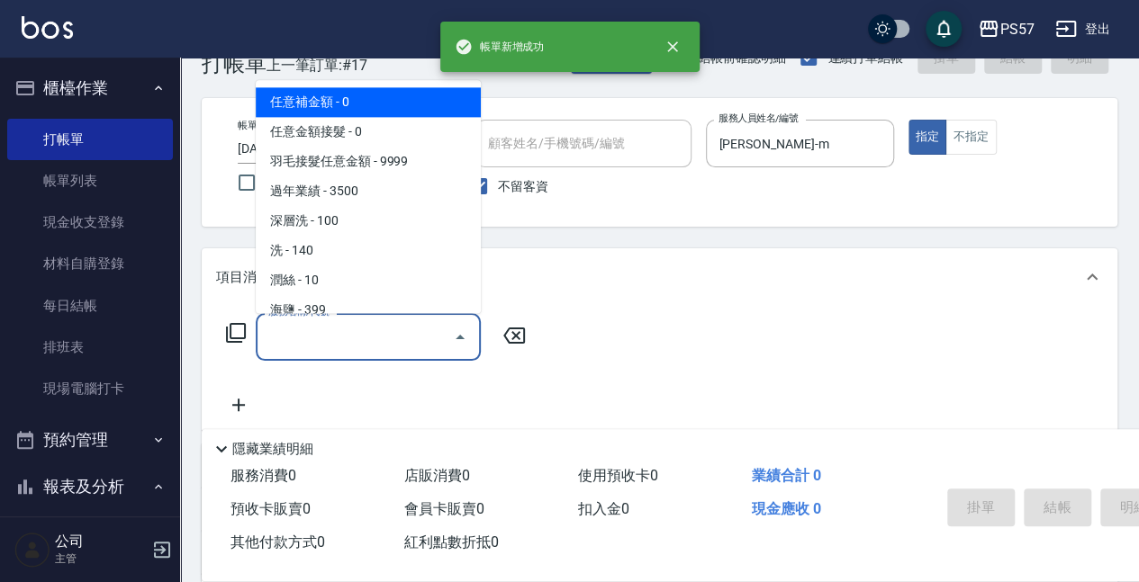
click at [341, 338] on input "服務名稱/代號" at bounding box center [355, 337] width 182 height 32
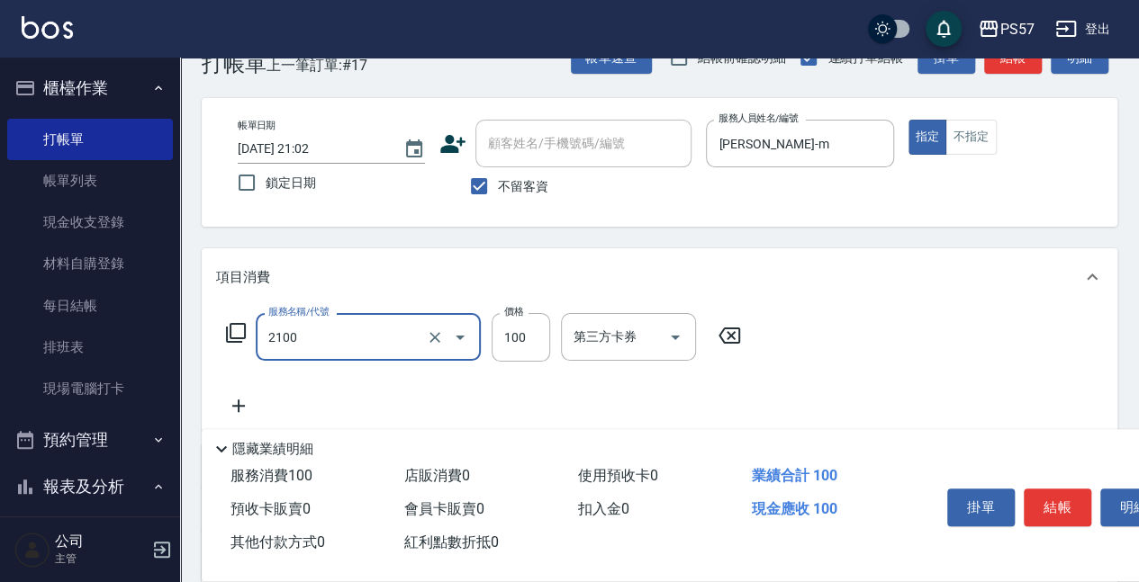
type input "剪髮100(2100)"
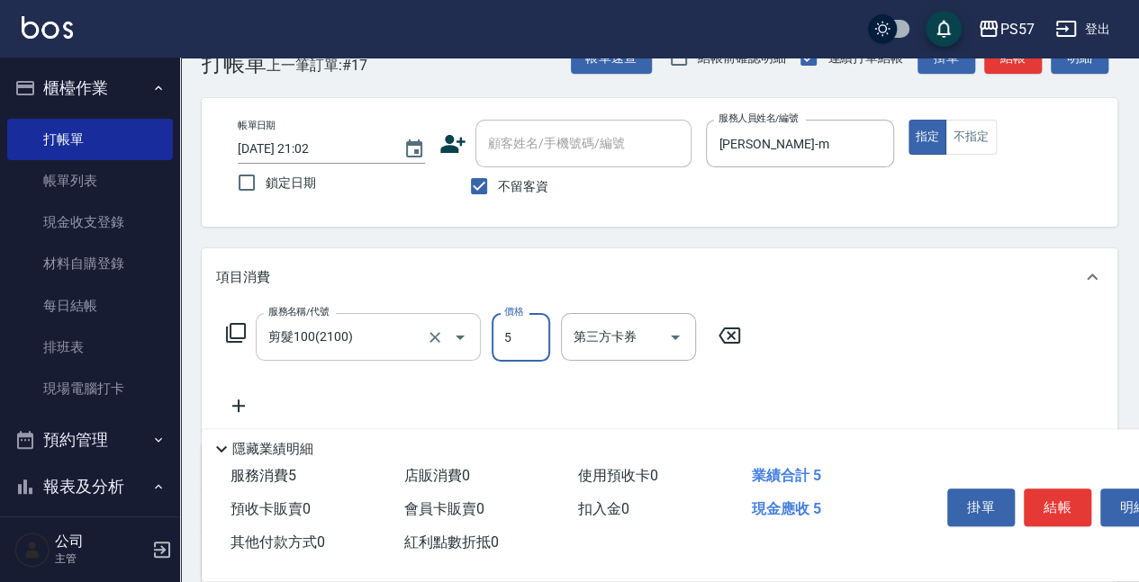
type input "50"
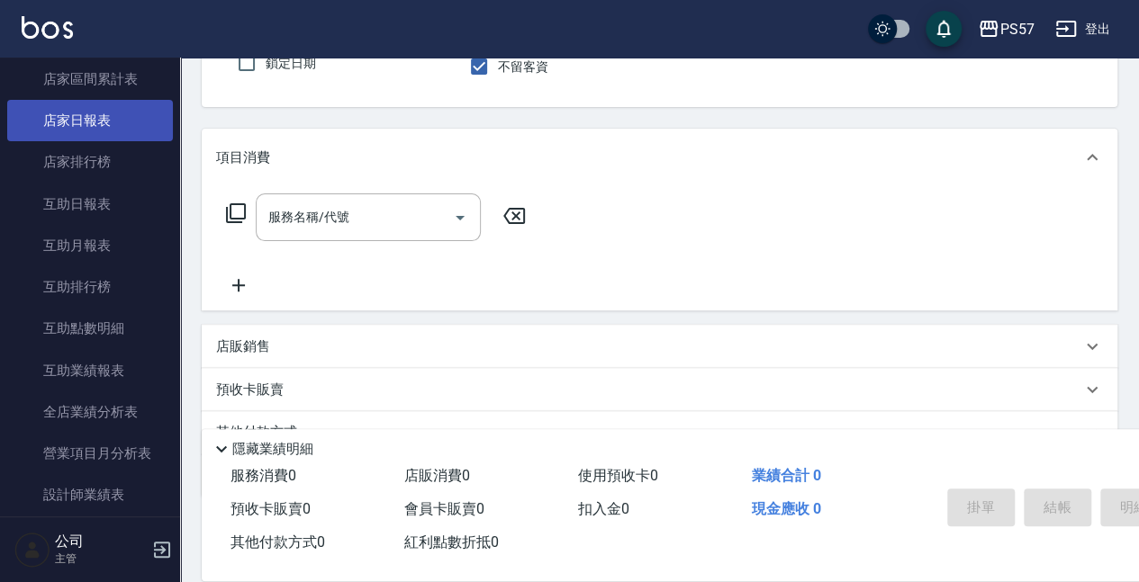
scroll to position [720, 0]
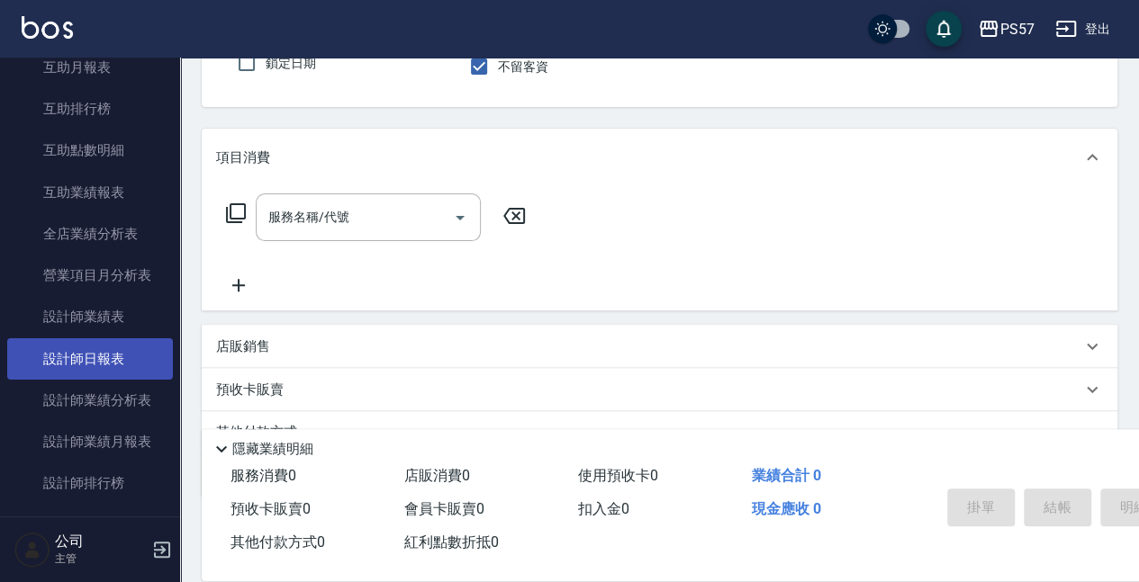
click at [108, 362] on link "設計師日報表" at bounding box center [90, 358] width 166 height 41
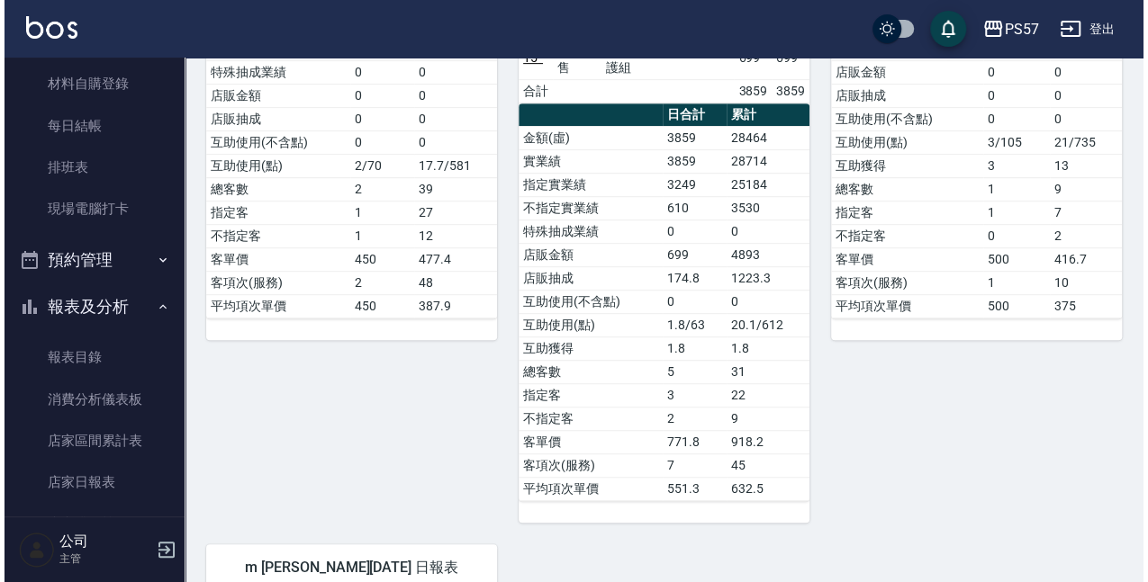
scroll to position [59, 0]
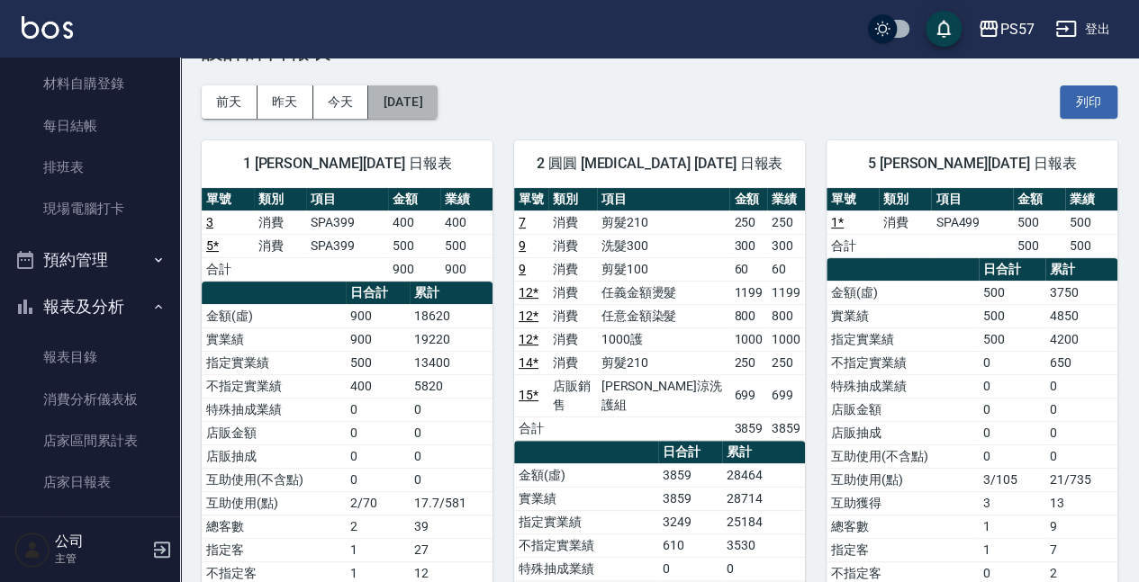
click at [437, 110] on button "[DATE]" at bounding box center [402, 102] width 68 height 33
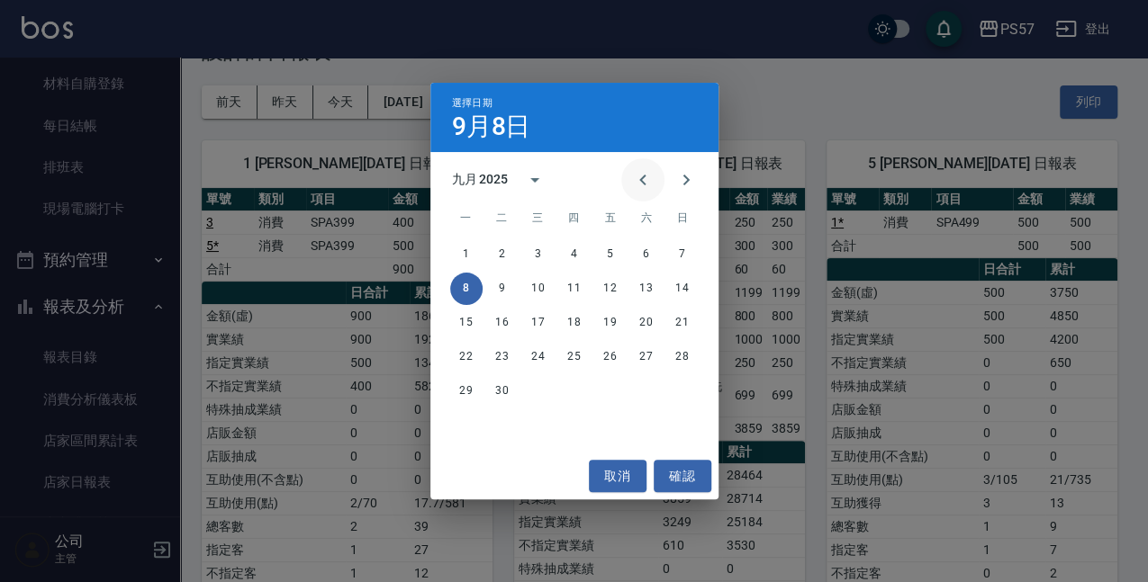
click at [634, 175] on icon "Previous month" at bounding box center [643, 180] width 22 height 22
click at [610, 288] on button "8" at bounding box center [610, 289] width 32 height 32
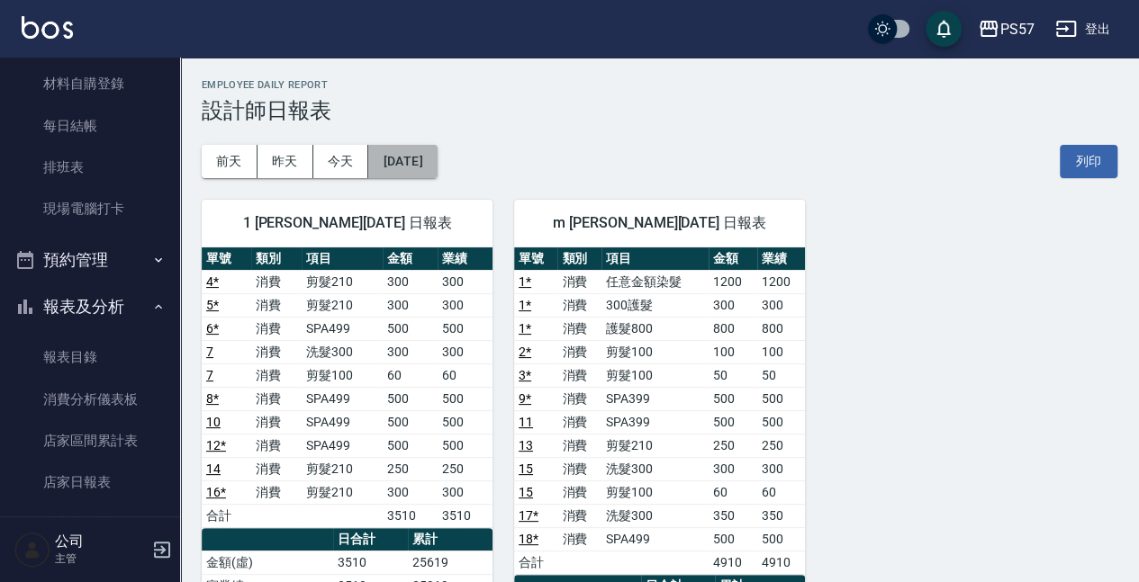
click at [385, 158] on button "[DATE]" at bounding box center [402, 161] width 68 height 33
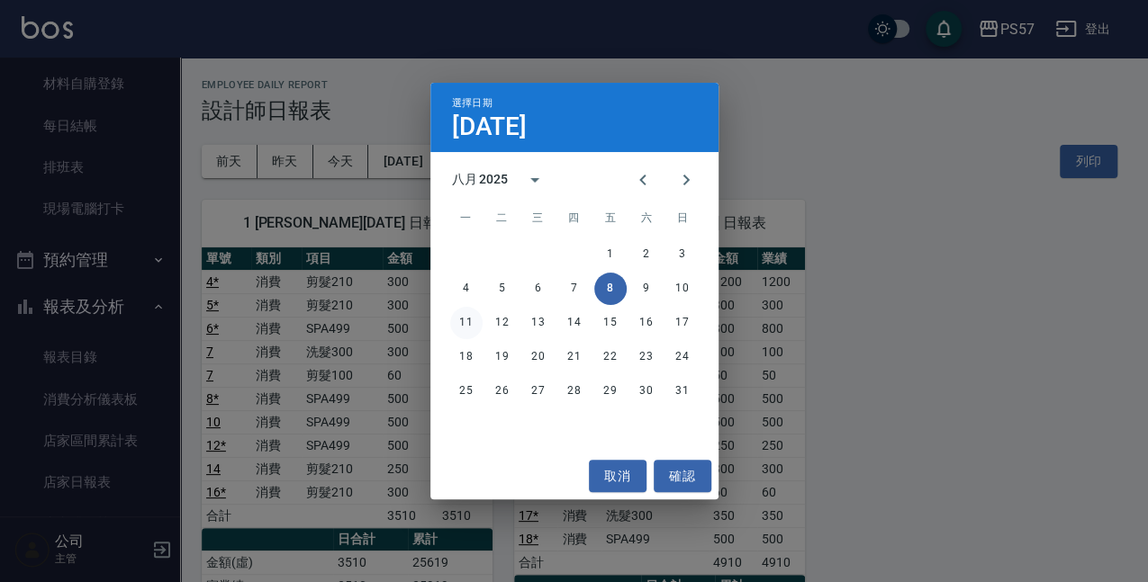
click at [479, 329] on button "11" at bounding box center [466, 323] width 32 height 32
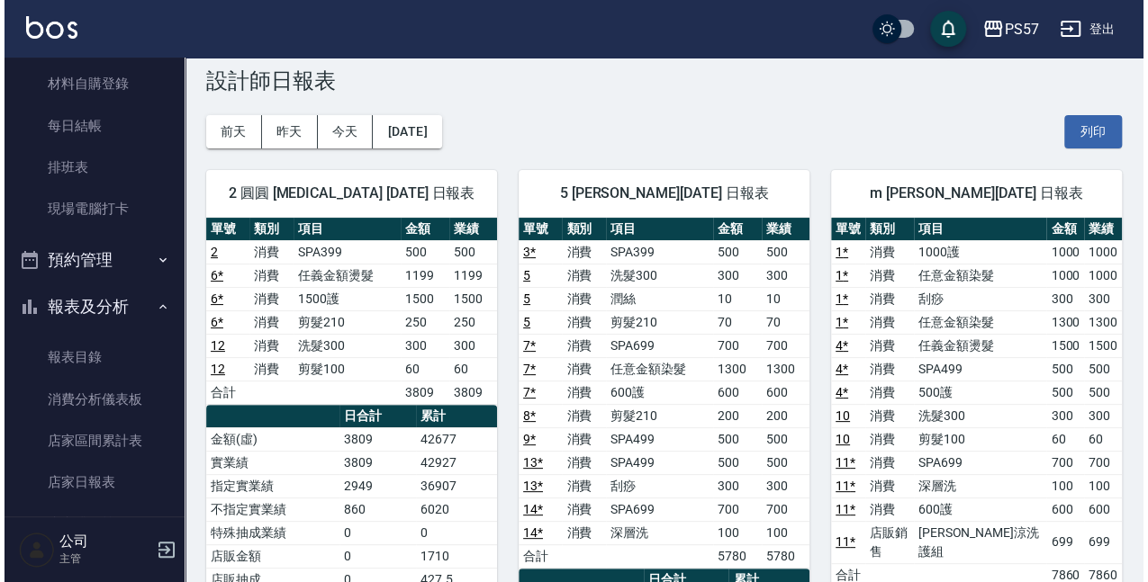
scroll to position [27, 0]
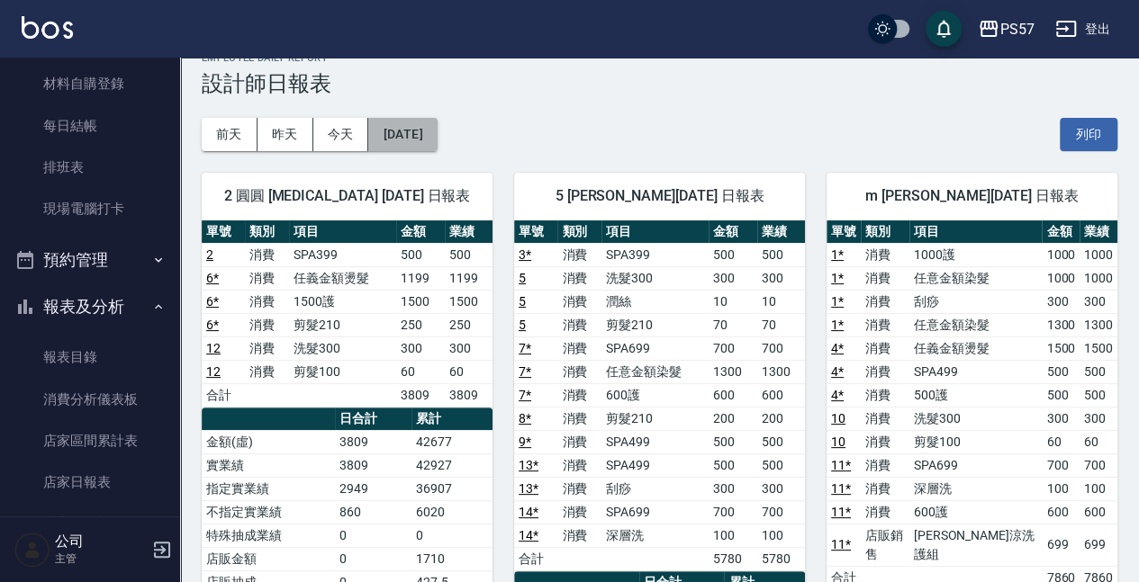
click at [405, 126] on button "[DATE]" at bounding box center [402, 134] width 68 height 33
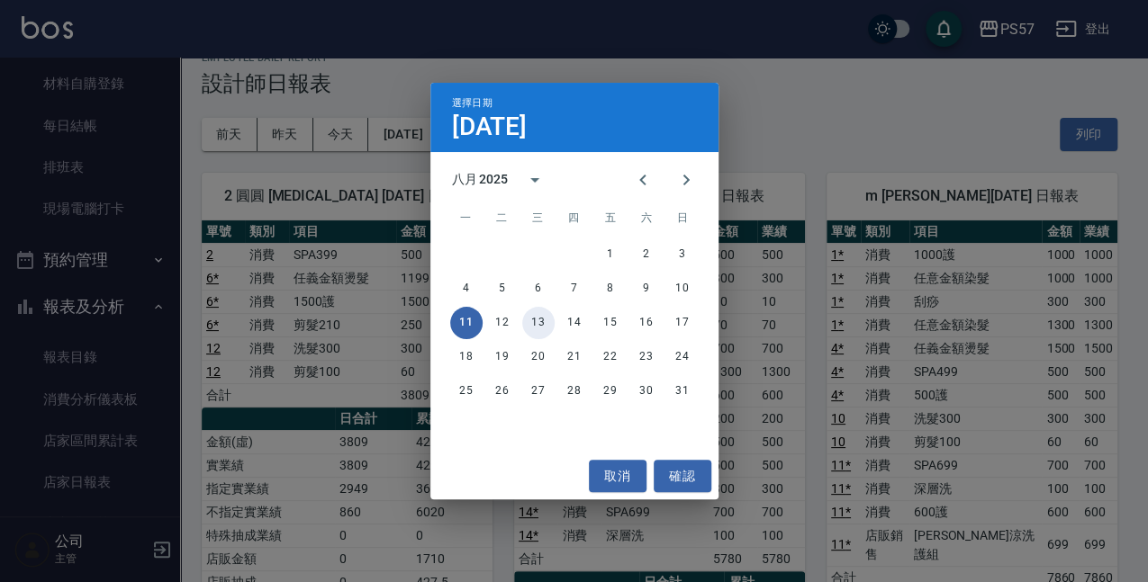
click at [533, 328] on button "13" at bounding box center [538, 323] width 32 height 32
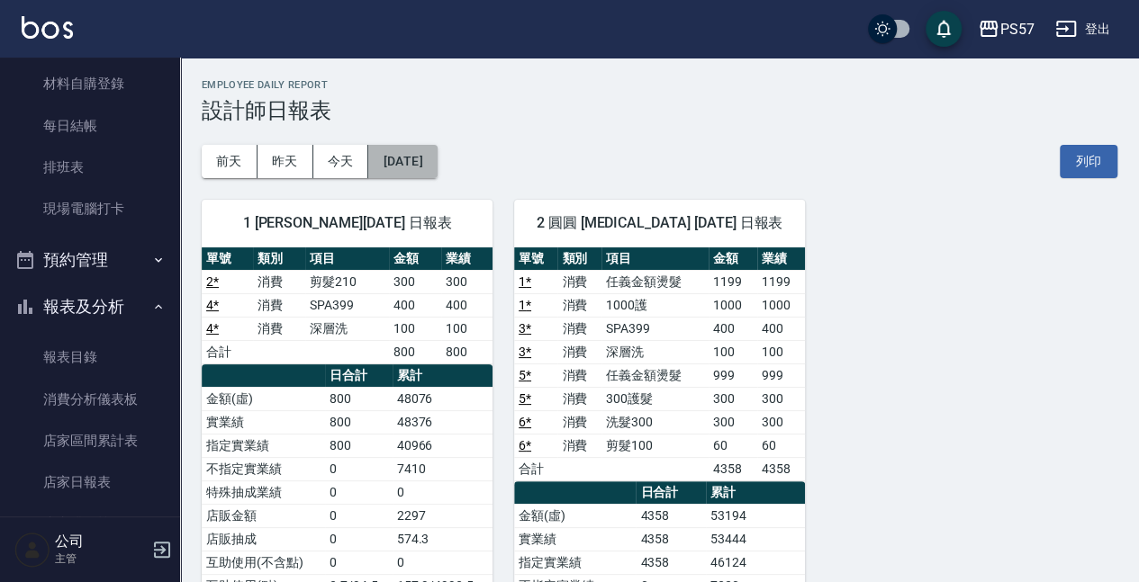
click at [398, 165] on button "[DATE]" at bounding box center [402, 161] width 68 height 33
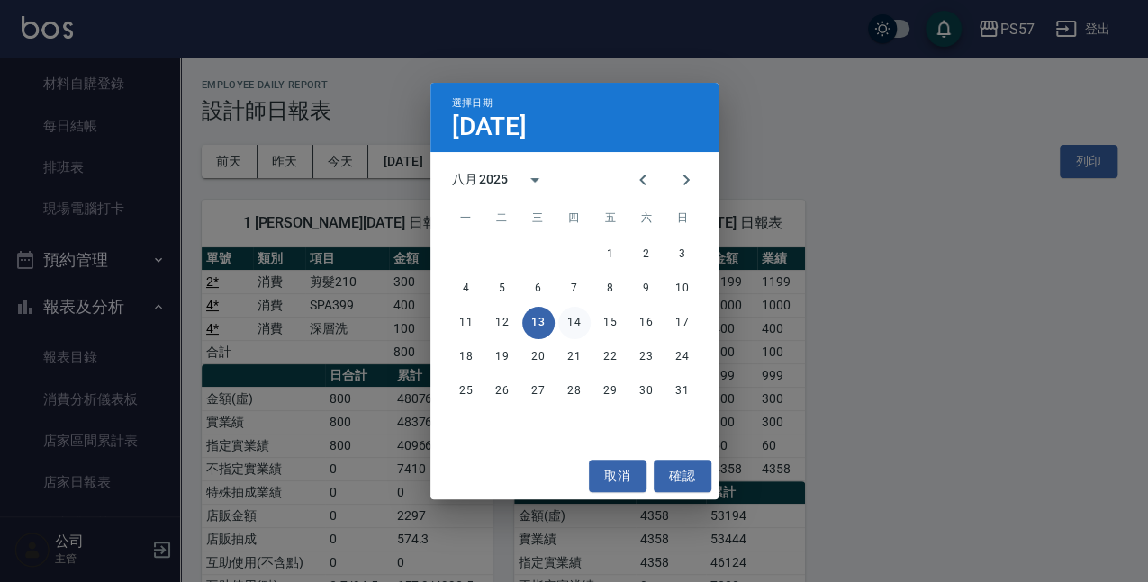
click at [581, 335] on button "14" at bounding box center [574, 323] width 32 height 32
